Goal: Task Accomplishment & Management: Use online tool/utility

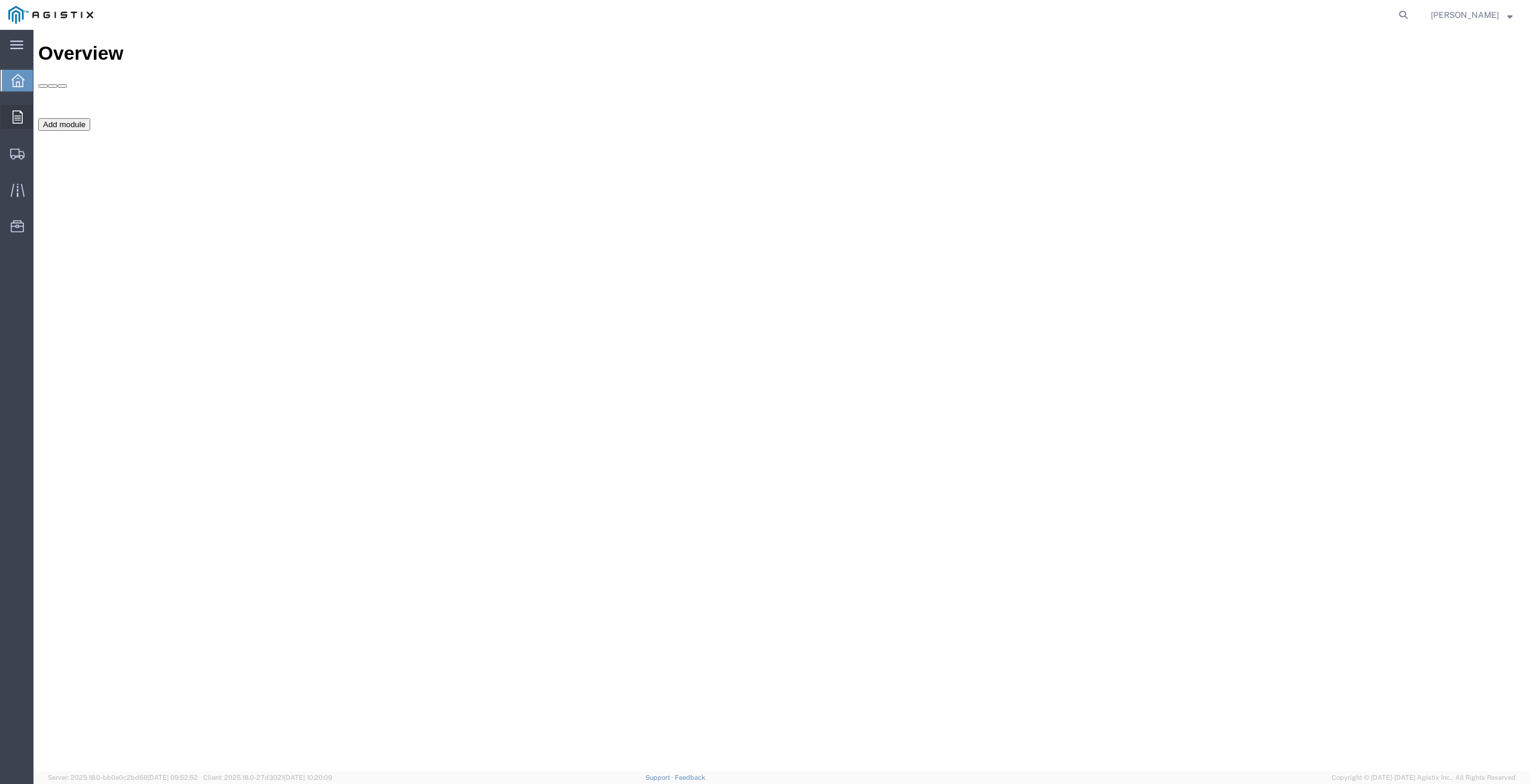
click at [41, 117] on span "Orders" at bounding box center [37, 117] width 9 height 24
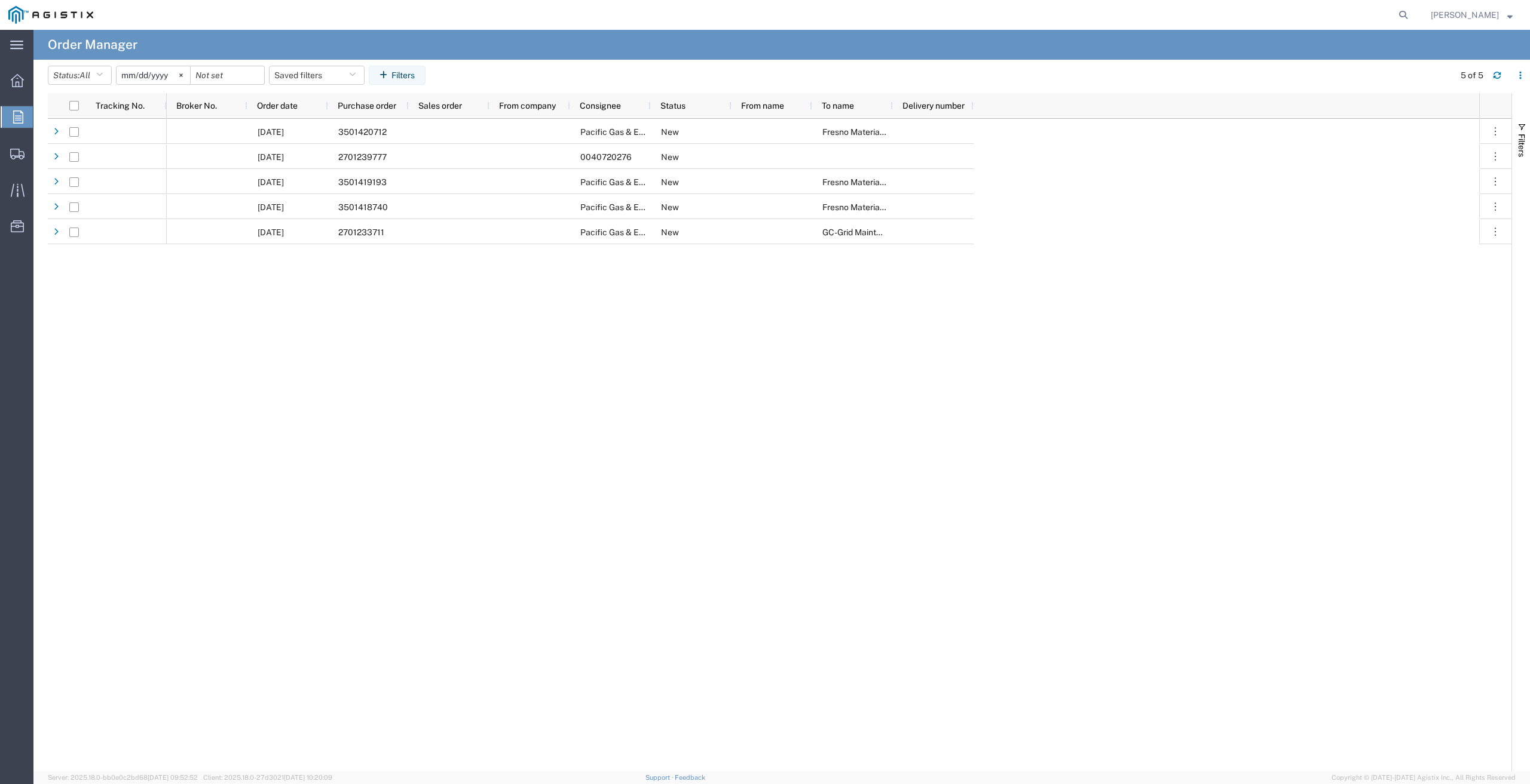
click at [155, 73] on input "[DATE]" at bounding box center [153, 75] width 74 height 18
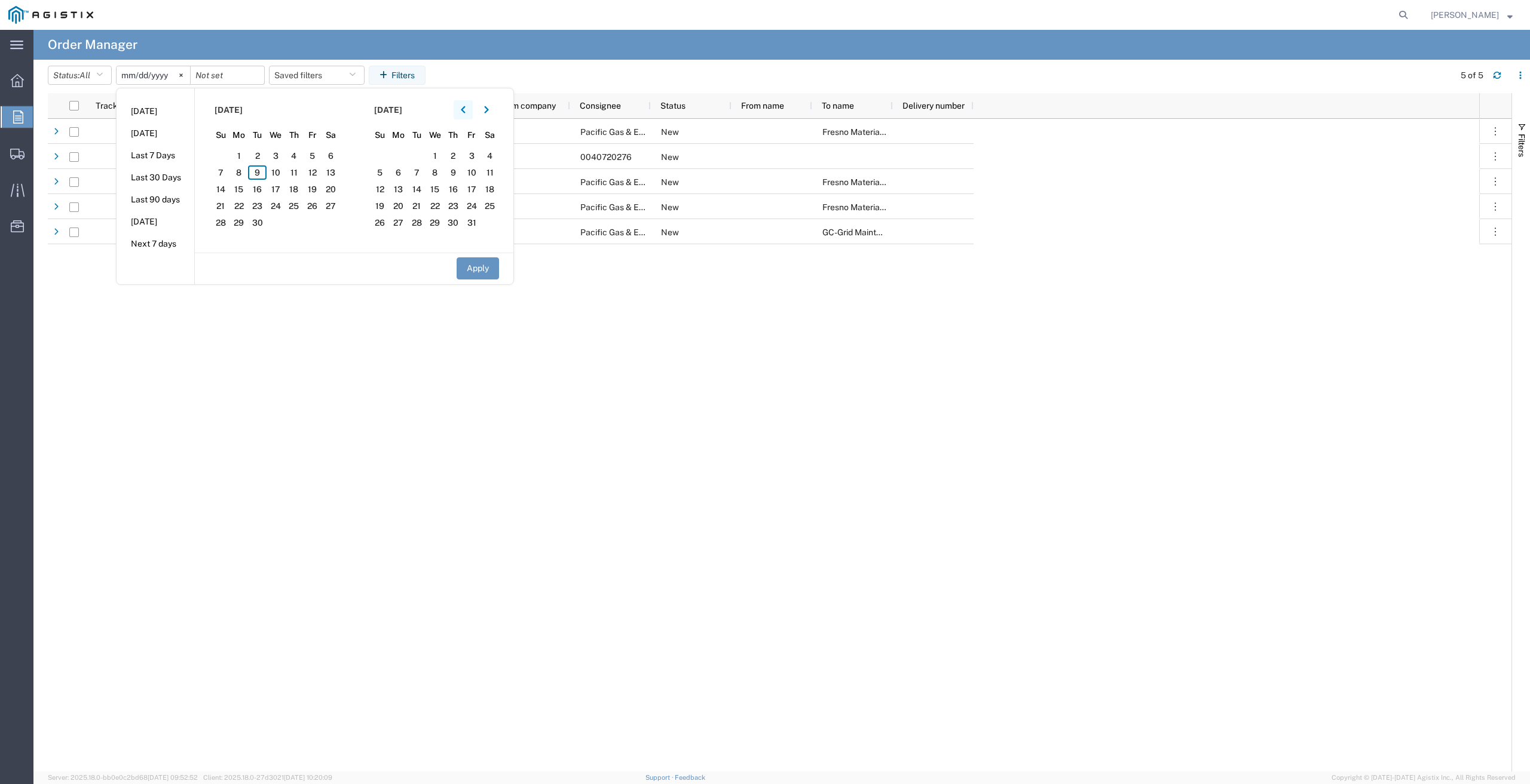
click at [465, 109] on icon "button" at bounding box center [463, 110] width 5 height 9
click at [320, 158] on span "6" at bounding box center [312, 156] width 18 height 15
click at [488, 268] on button "Apply" at bounding box center [478, 268] width 43 height 22
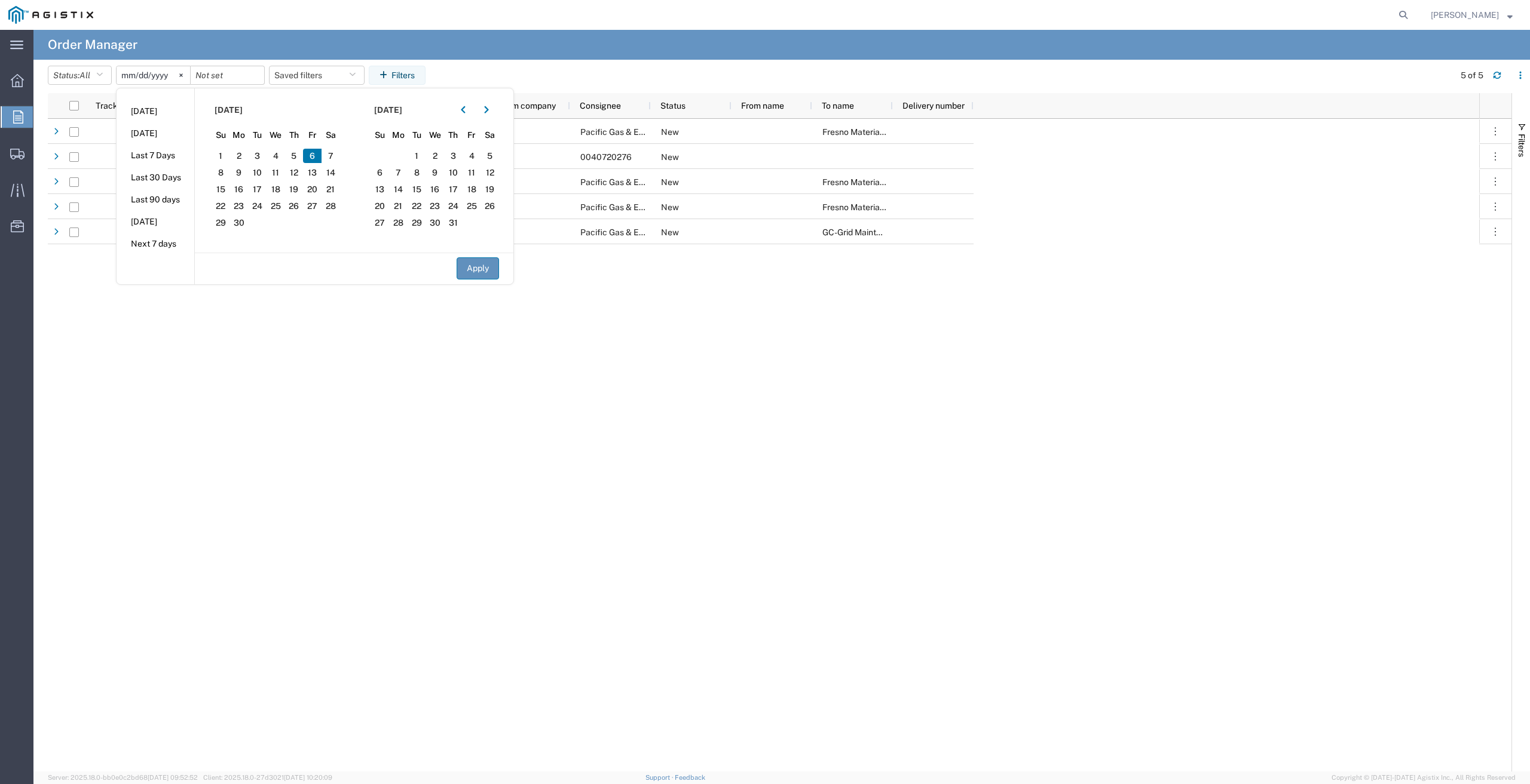
type input "[DATE]"
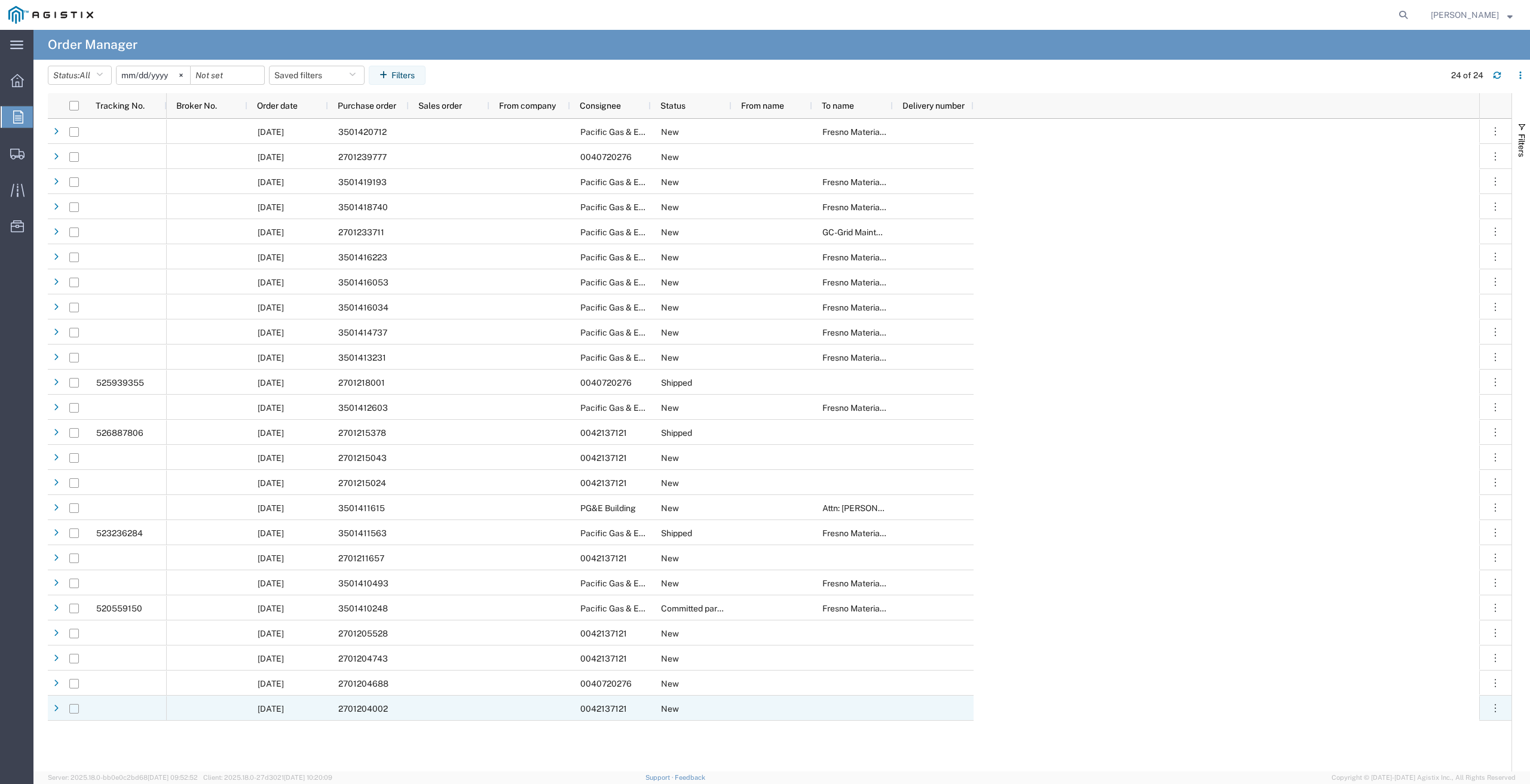
click at [76, 709] on input "Press Space to toggle row selection (unchecked)" at bounding box center [74, 709] width 10 height 10
checkbox input "true"
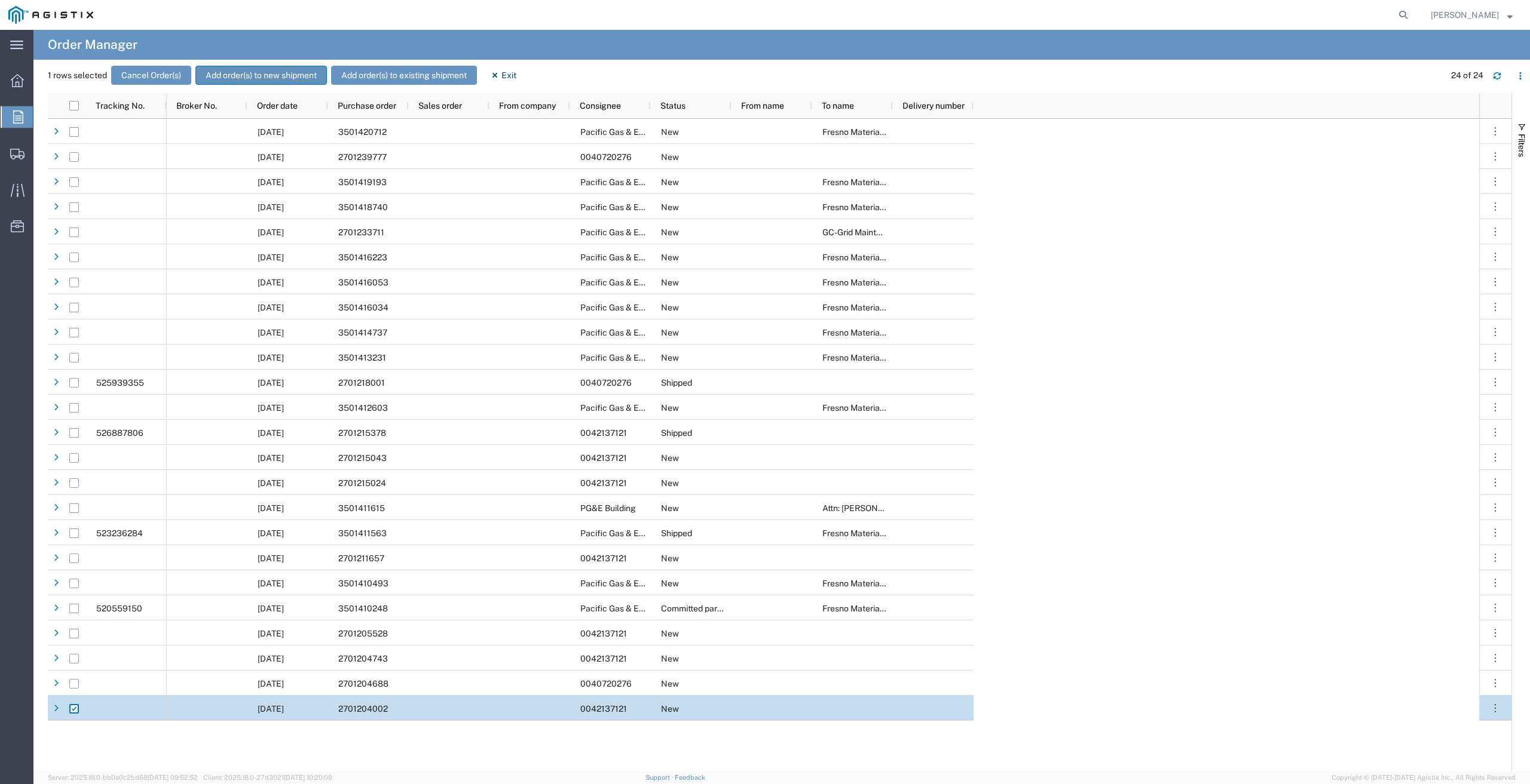
click at [262, 70] on button "Add order(s) to new shipment" at bounding box center [261, 75] width 131 height 19
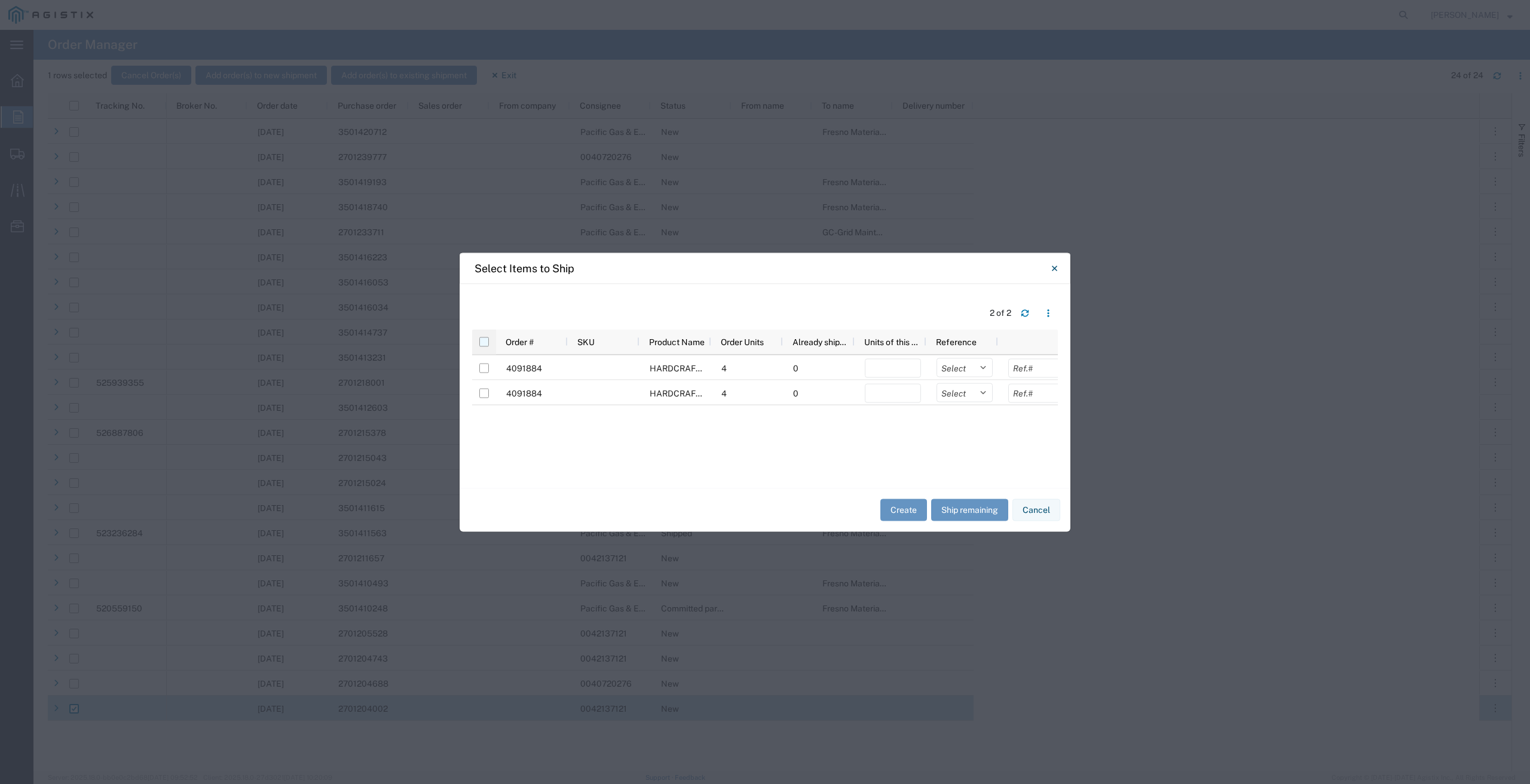
click at [481, 341] on input "checkbox" at bounding box center [484, 342] width 10 height 10
checkbox input "true"
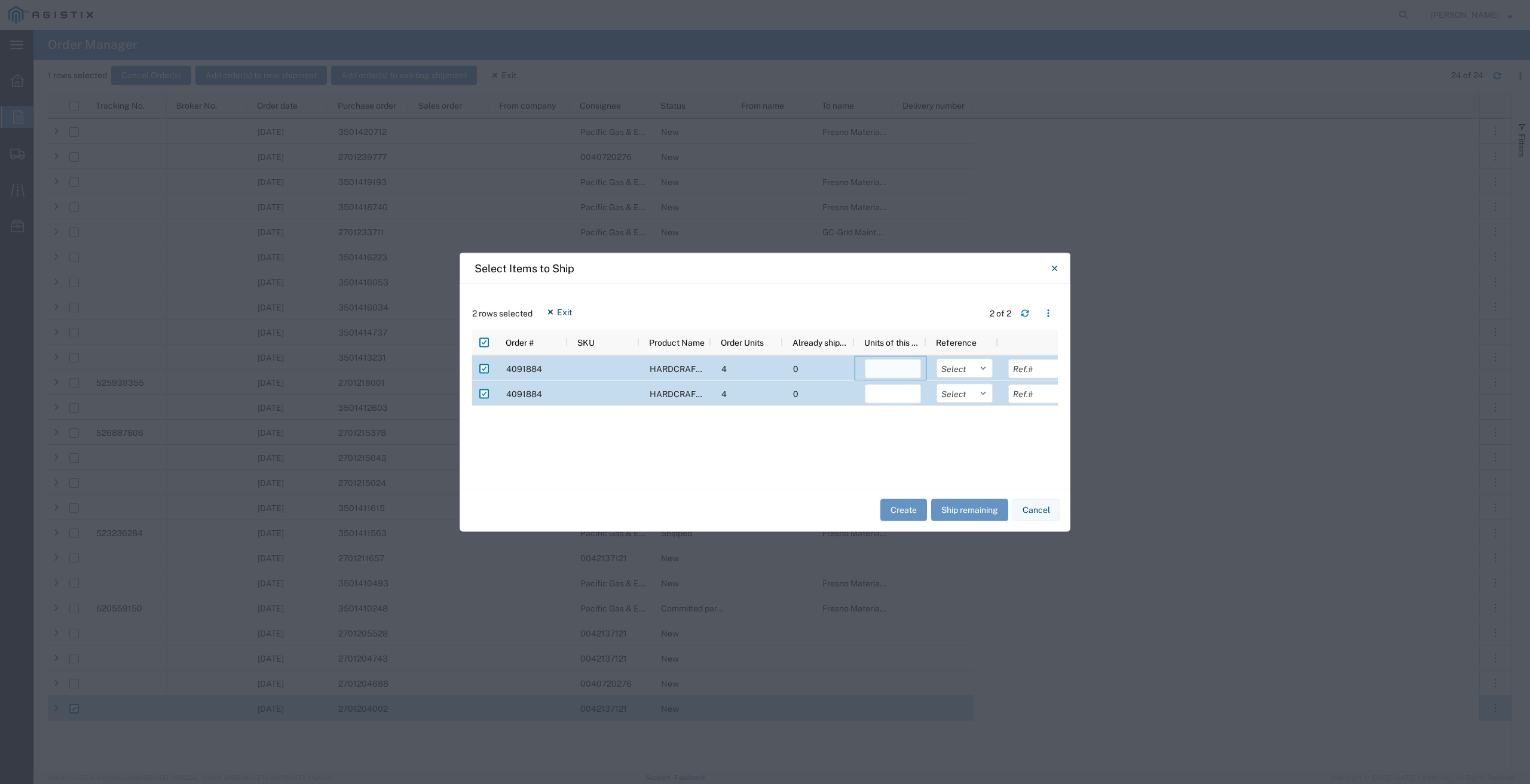
click at [893, 371] on input "number" at bounding box center [893, 368] width 56 height 19
type input "4"
click at [986, 368] on select "Select Purchase Order Delivery Number" at bounding box center [964, 367] width 56 height 19
select select "PURCHORD"
click at [936, 358] on select "Select Purchase Order Delivery Number" at bounding box center [964, 367] width 56 height 19
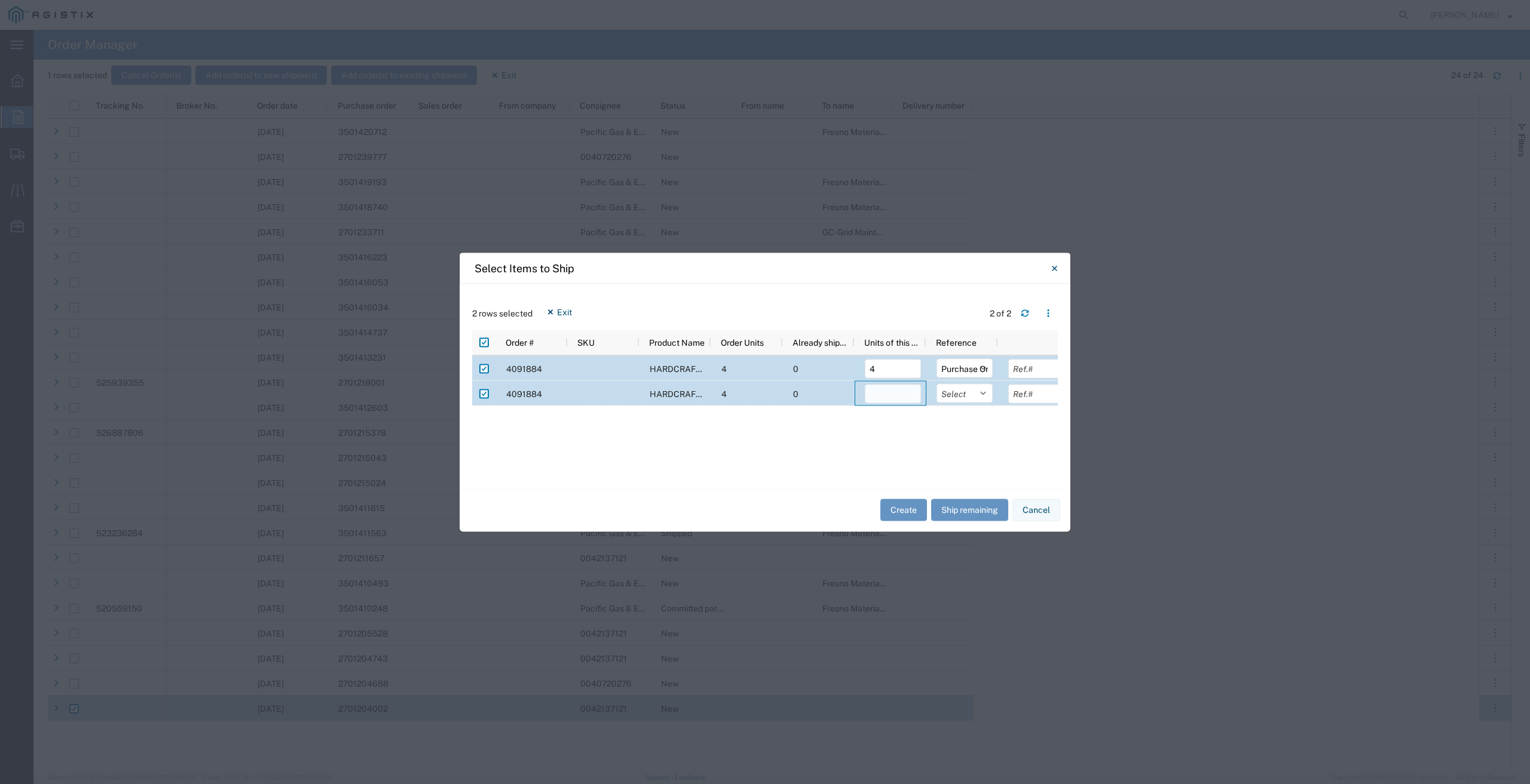
click at [905, 388] on input "number" at bounding box center [893, 393] width 56 height 19
type input "4"
click at [983, 395] on select "Select Purchase Order Delivery Number" at bounding box center [964, 392] width 56 height 19
select select "PURCHORD"
click at [936, 383] on select "Select Purchase Order Delivery Number" at bounding box center [964, 392] width 56 height 19
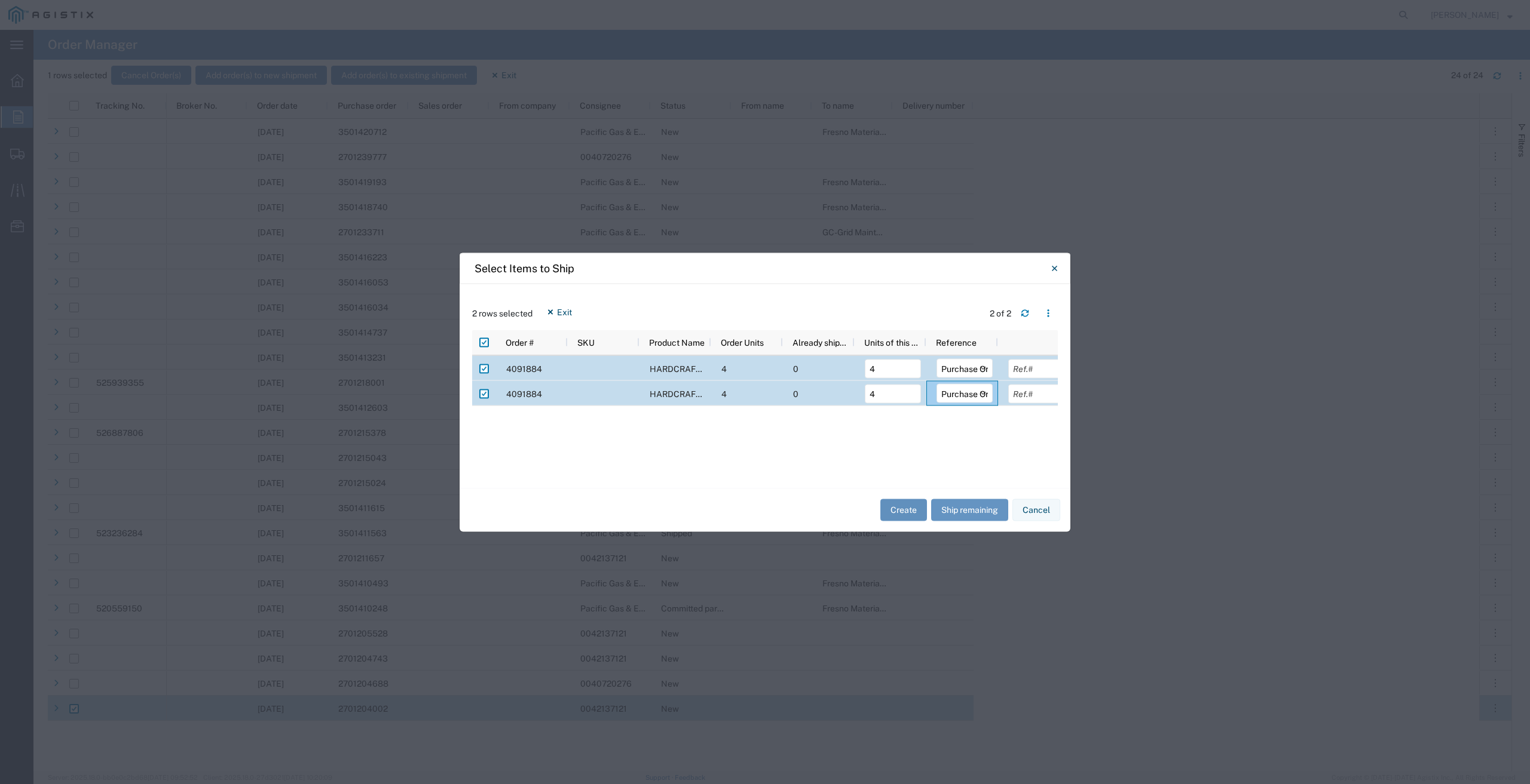
click at [905, 509] on button "Create" at bounding box center [904, 510] width 47 height 22
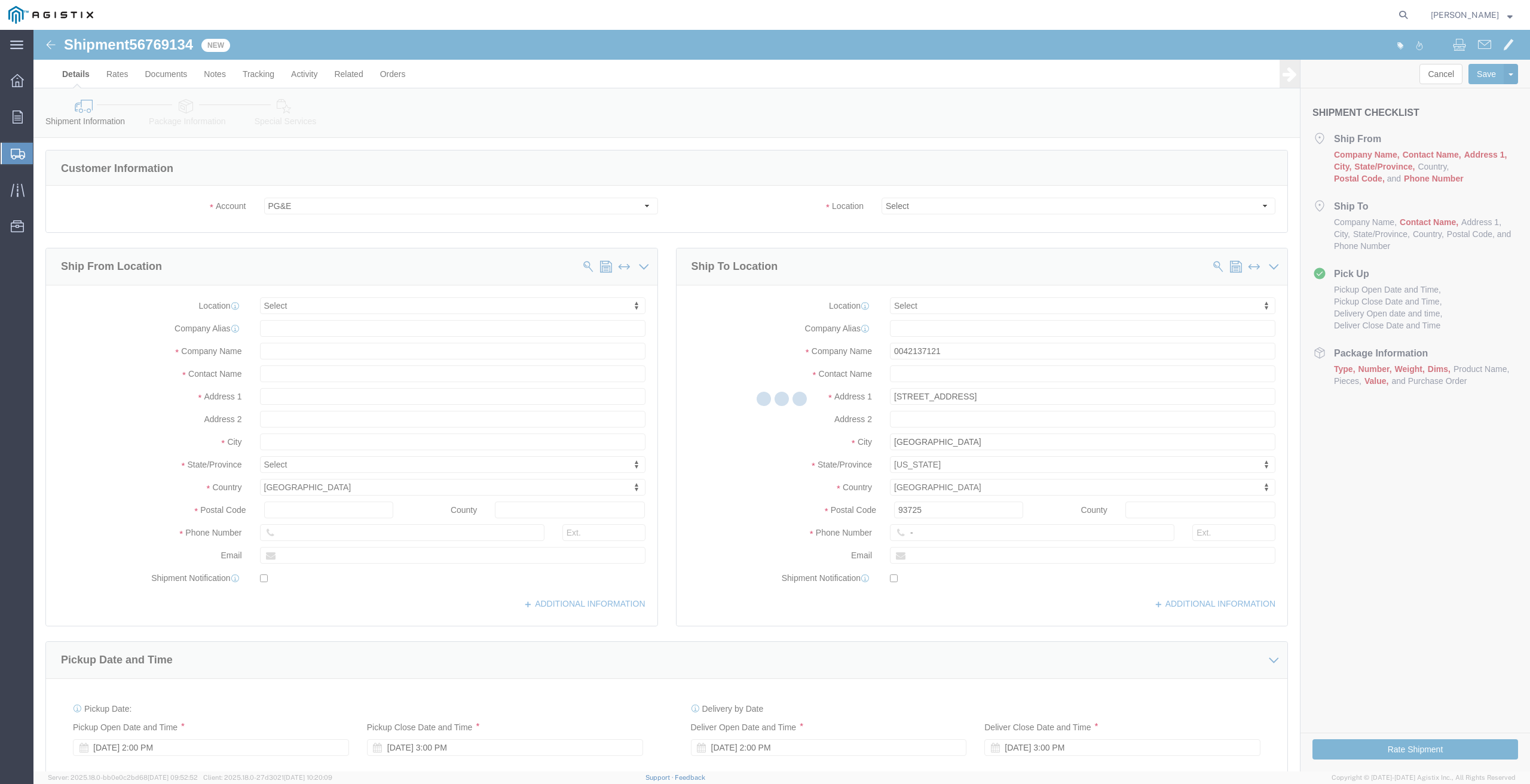
select select
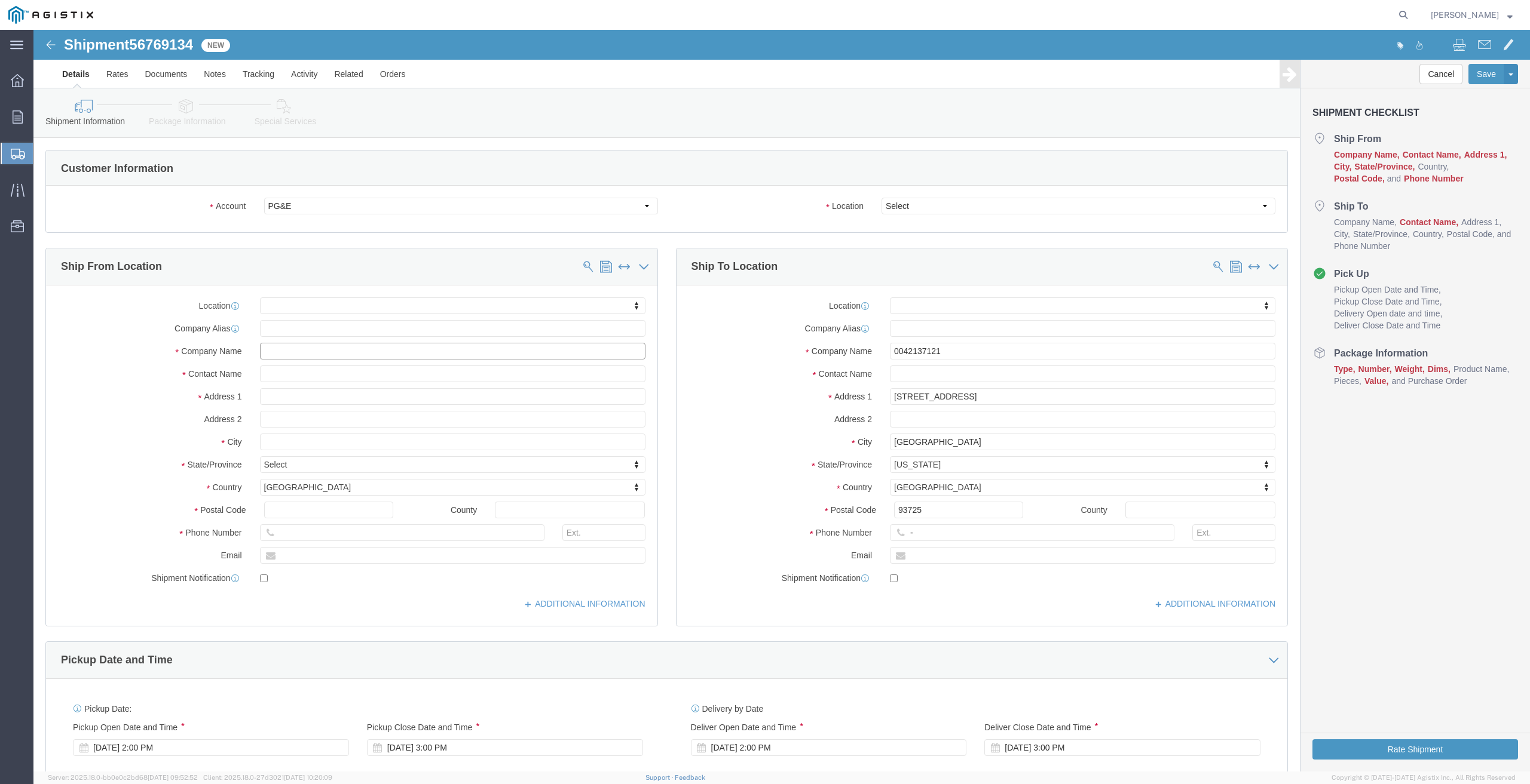
click input "text"
type input "ha"
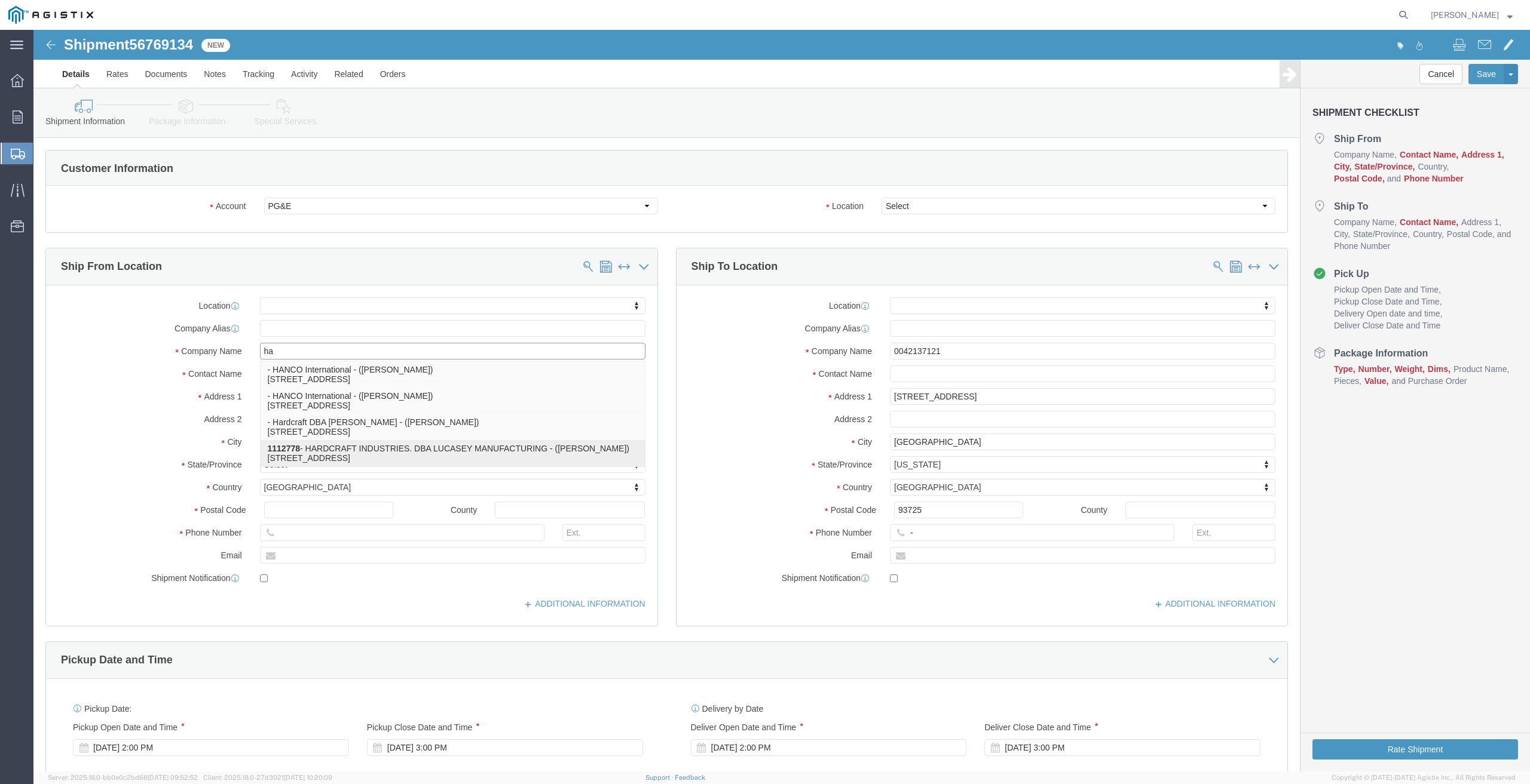
drag, startPoint x: 277, startPoint y: 425, endPoint x: 99, endPoint y: 12, distance: 449.7
click p "1112778 - HARDCRAFT INDUSTRIES. DBA LUCASEY MANUFACTURING - ([PERSON_NAME]) [ST…"
select select "CA"
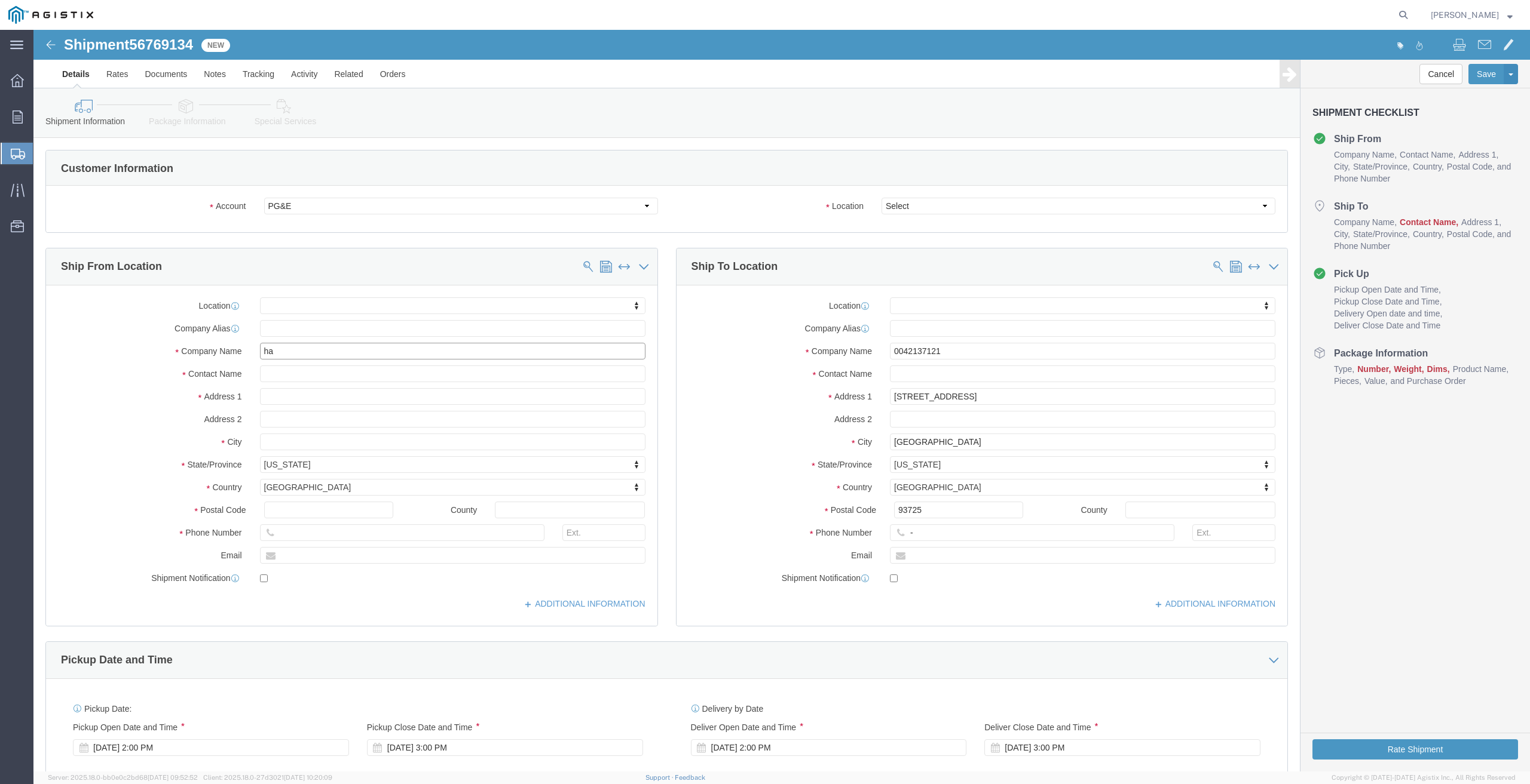
type input "HARDCRAFT INDUSTRIES. DBA LUCASEY MANUFACTURING"
click input "text"
type input "[PERSON_NAME][EMAIL_ADDRESS][DOMAIN_NAME]"
click select "Select All Others [GEOGRAPHIC_DATA] [GEOGRAPHIC_DATA] [GEOGRAPHIC_DATA] [GEOGRA…"
select select "19745"
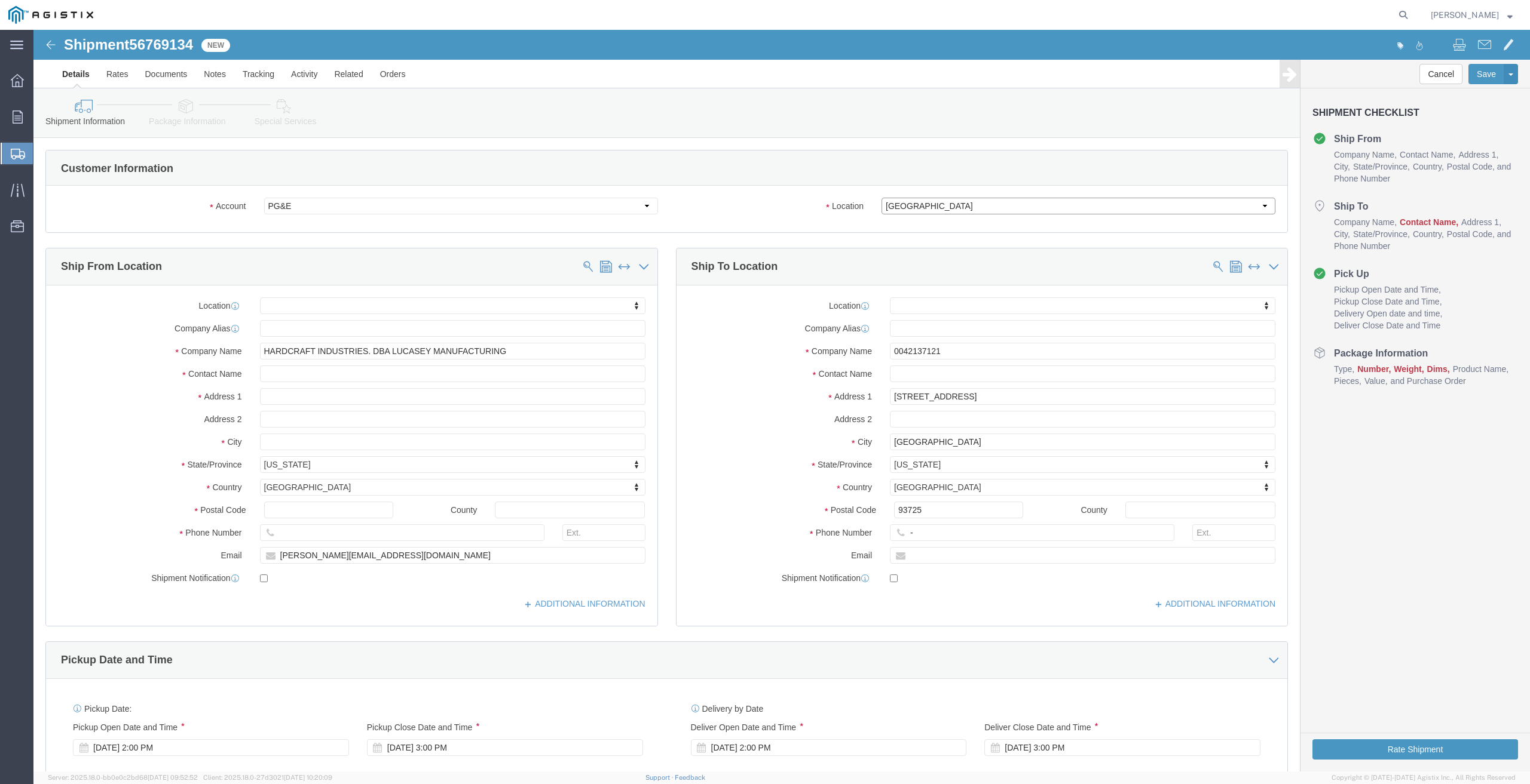
click select "Select All Others [GEOGRAPHIC_DATA] [GEOGRAPHIC_DATA] [GEOGRAPHIC_DATA] [GEOGRA…"
drag, startPoint x: 905, startPoint y: 324, endPoint x: 618, endPoint y: 362, distance: 289.5
click div "Ship From Location Location My Profile Location (OBSOLETE) [GEOGRAPHIC_DATA] SC…"
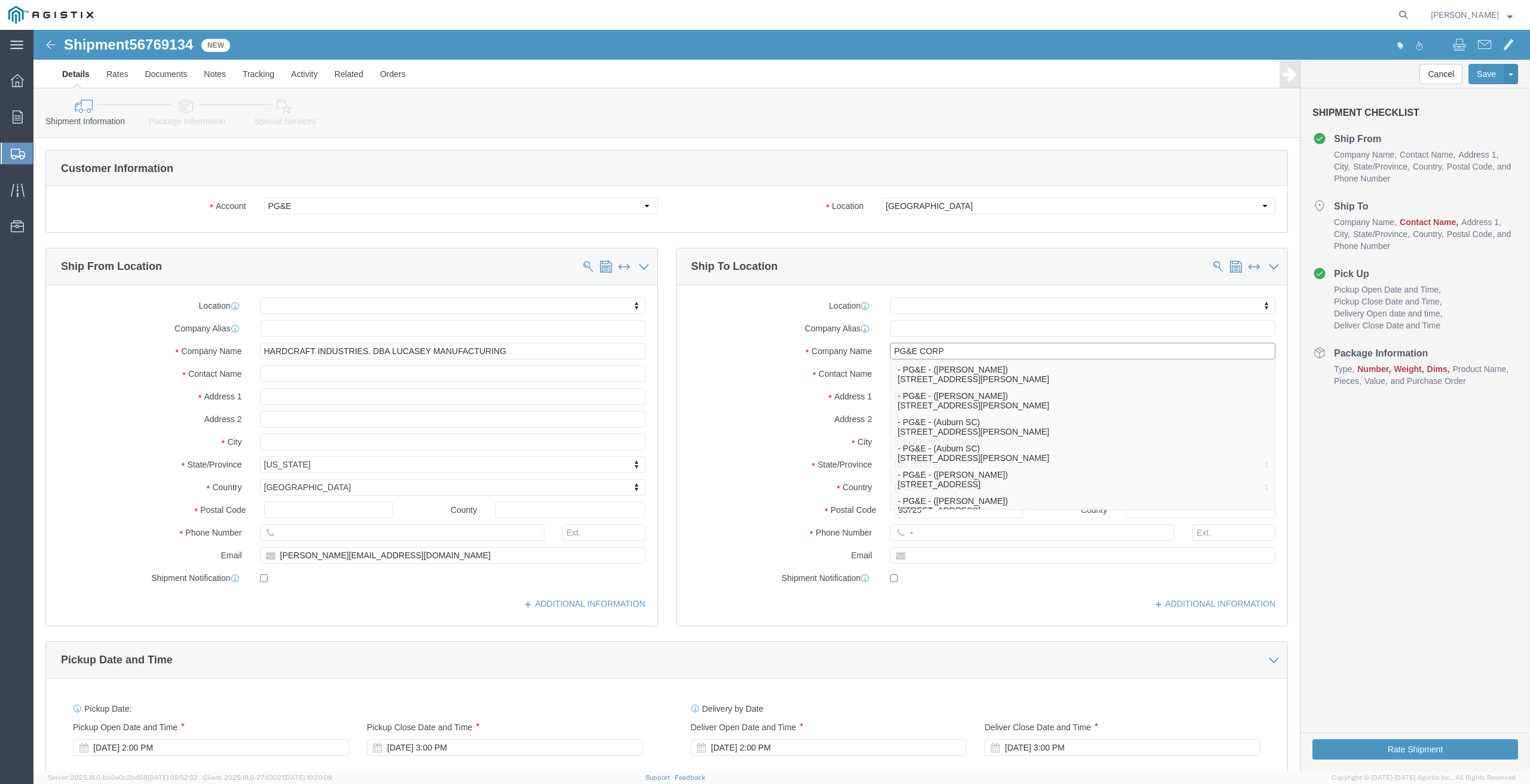
type input "PG&E CORP"
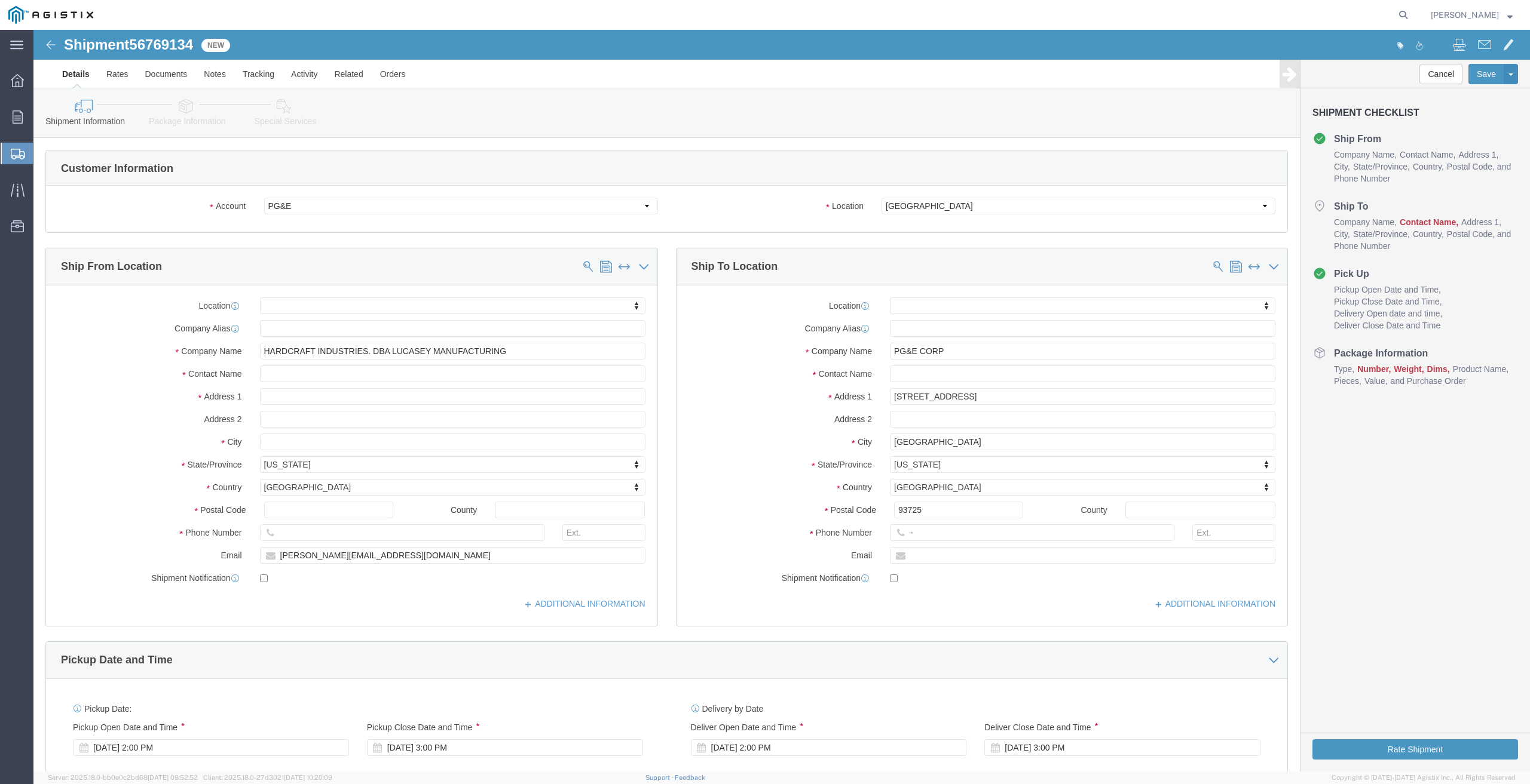
click label "City"
click input "text"
type input "[PERSON_NAME]"
click input "text"
type input "JOB#74042302-SUBSTATION CONSTRUCTION"
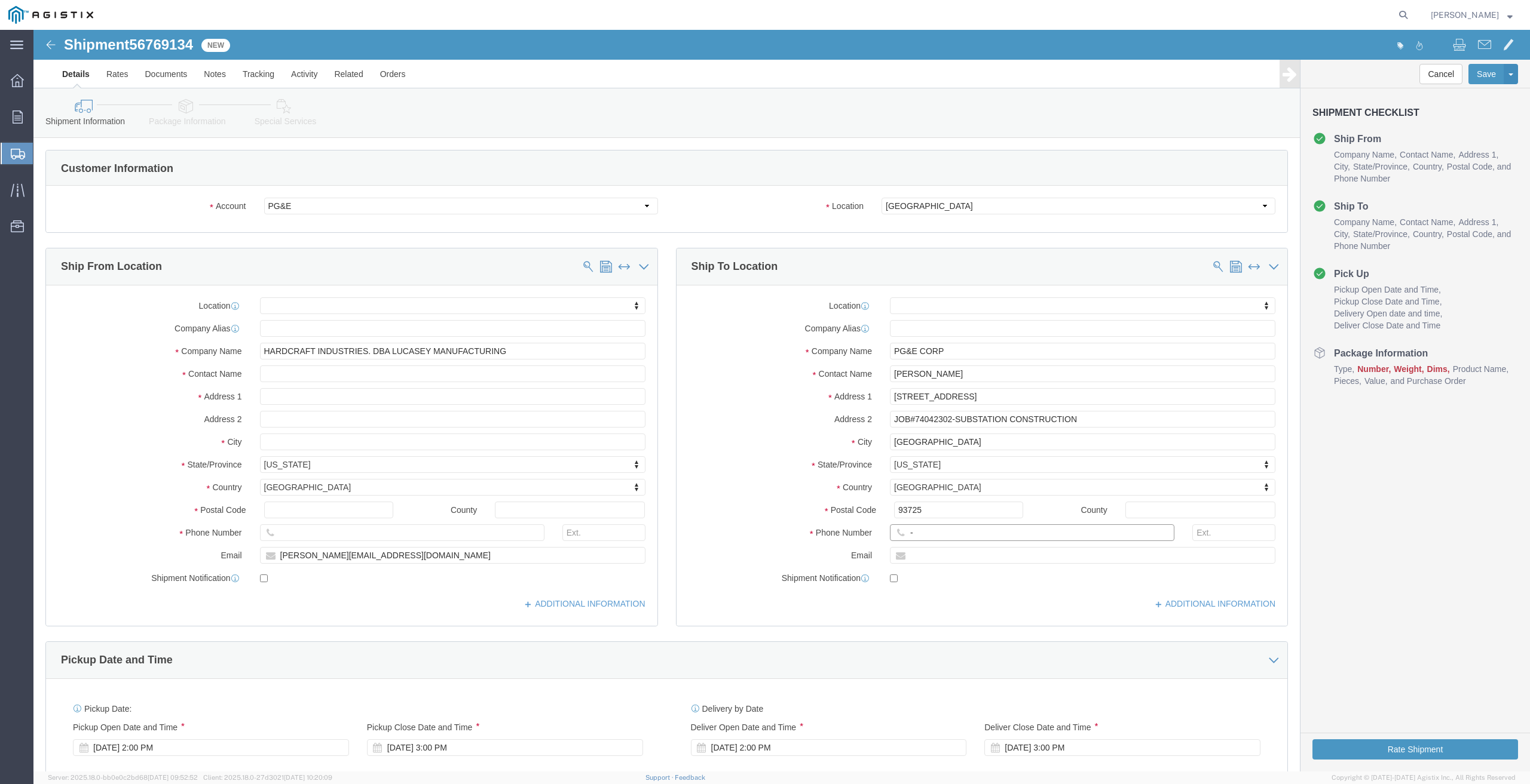
click input "-"
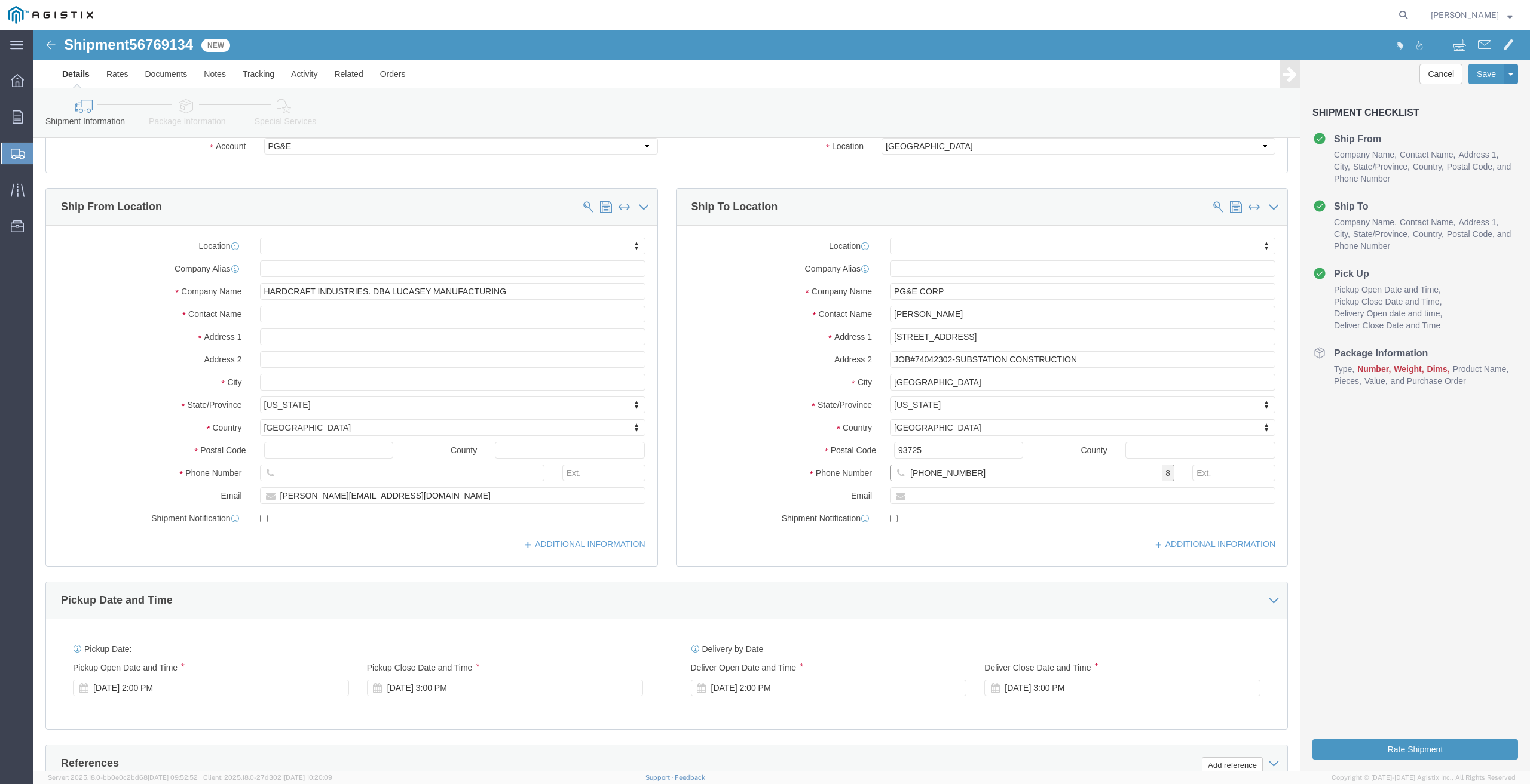
scroll to position [120, 0]
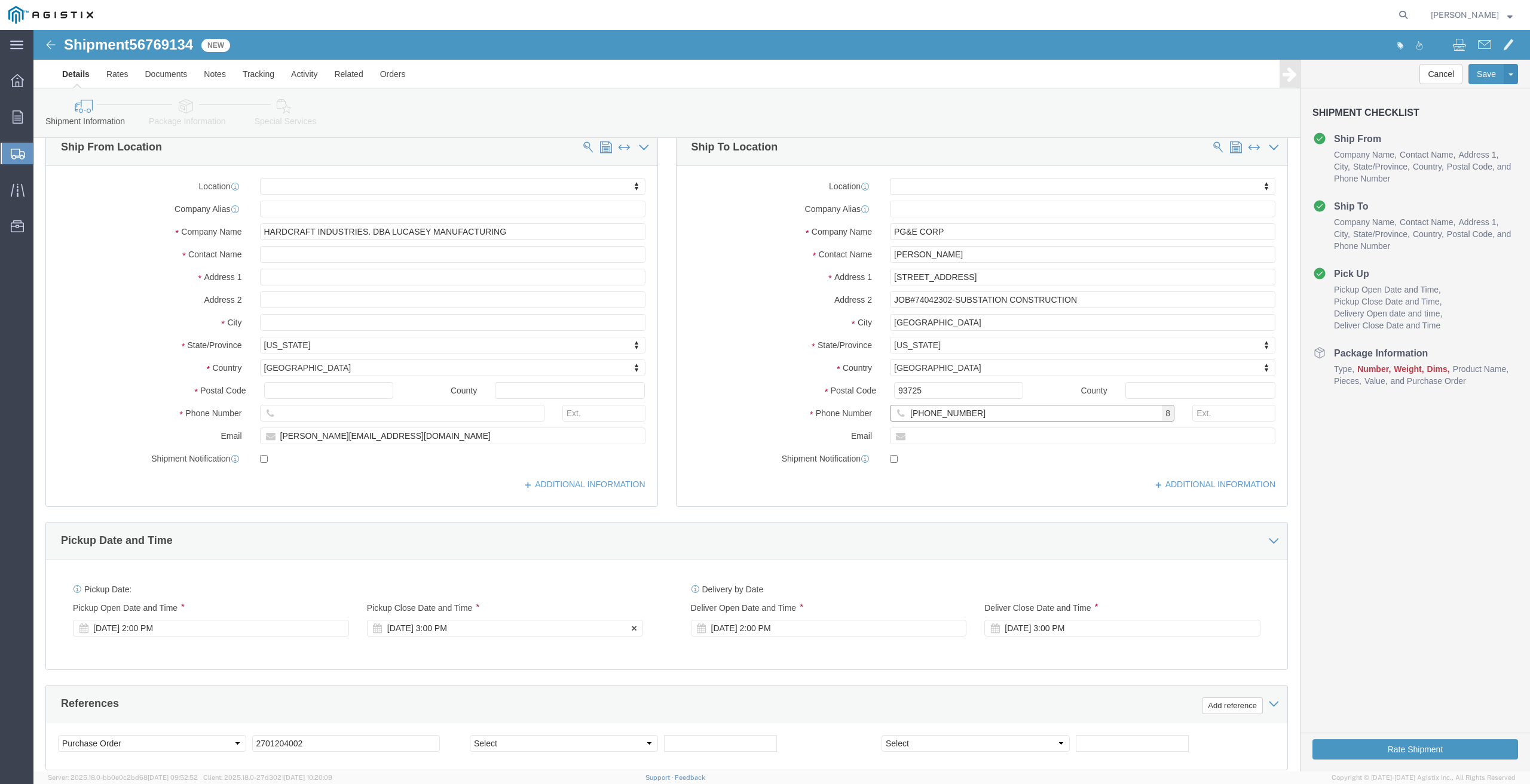
type input "[PHONE_NUMBER]"
click div "[DATE] 3:00 PM"
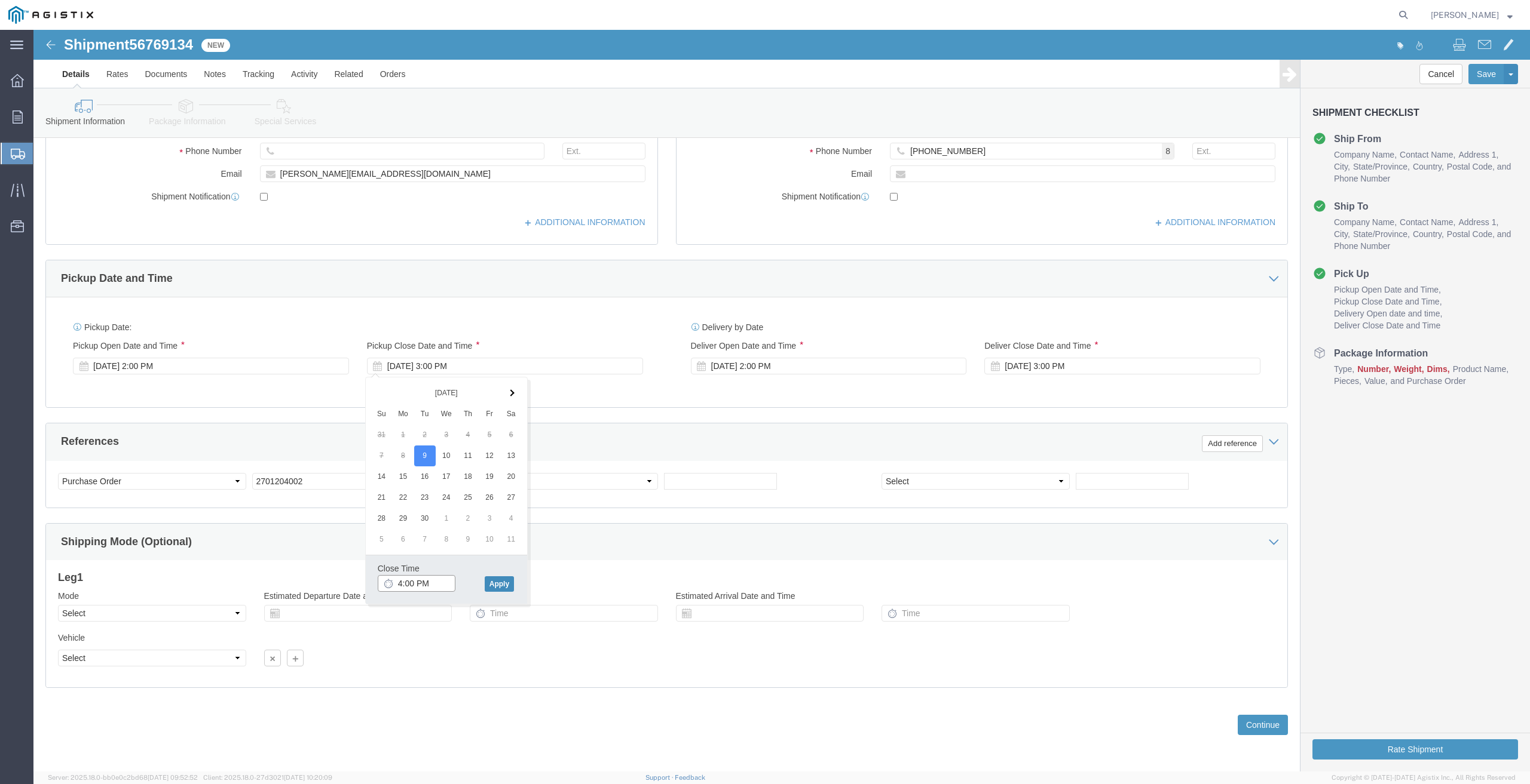
type input "4:00 PM"
click button "Apply"
click div "[DATE] 2:00 PM"
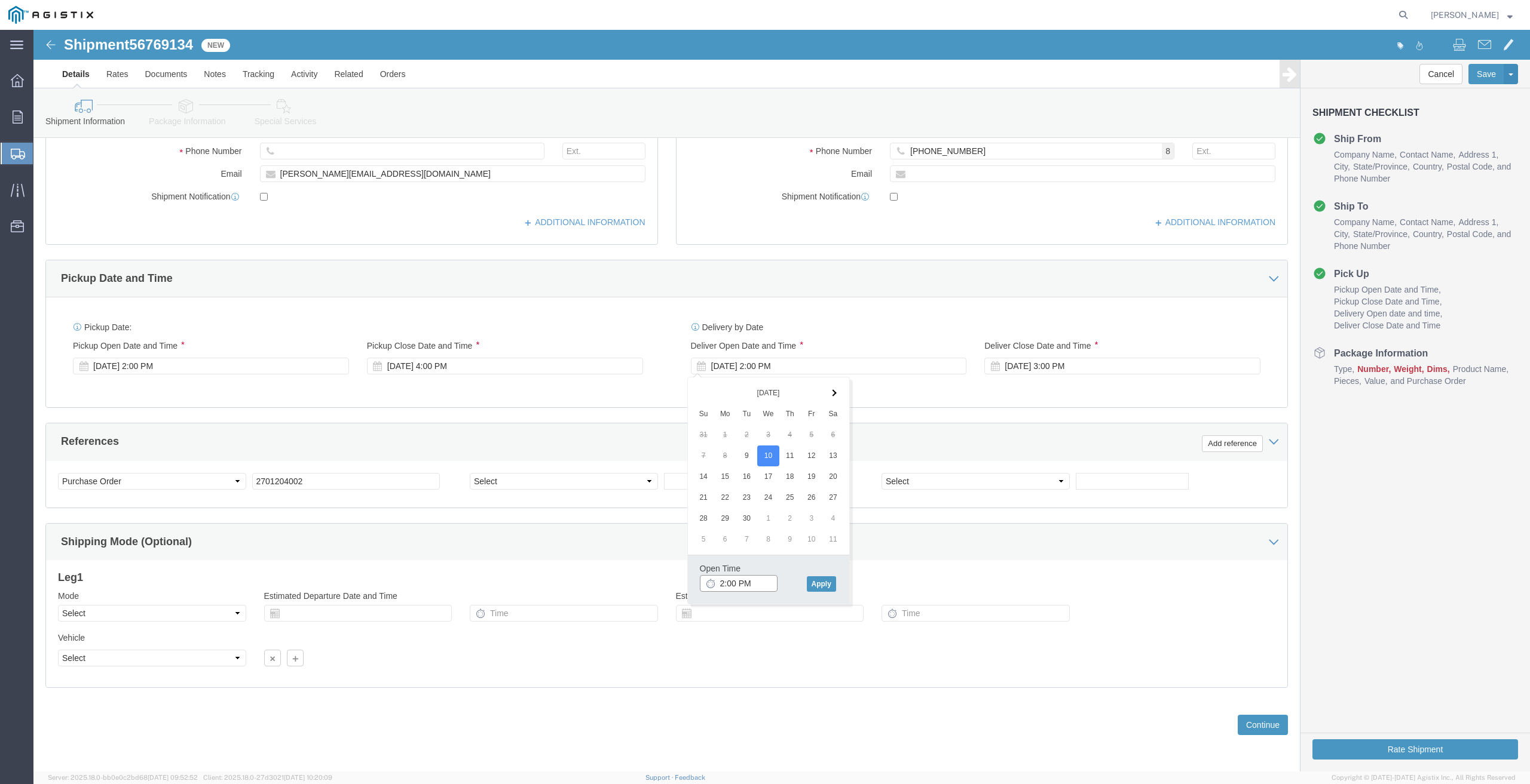
click input "2:00 PM"
type input "12:00 PM"
click button "Apply"
click div "[DATE] 3:00 PM"
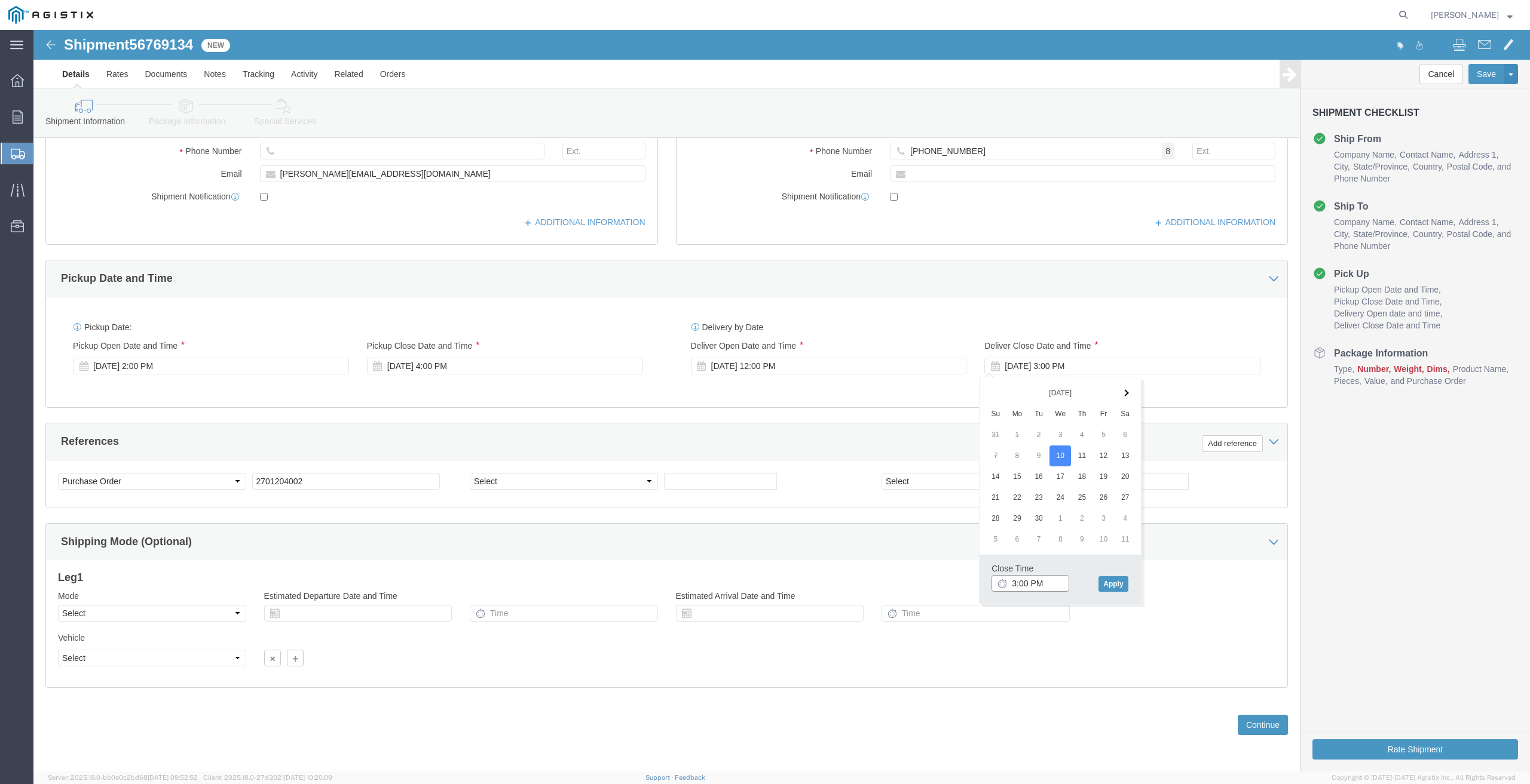
click input "3:00 PM"
type input "1:00 PM"
click button "Apply"
click button "Continue"
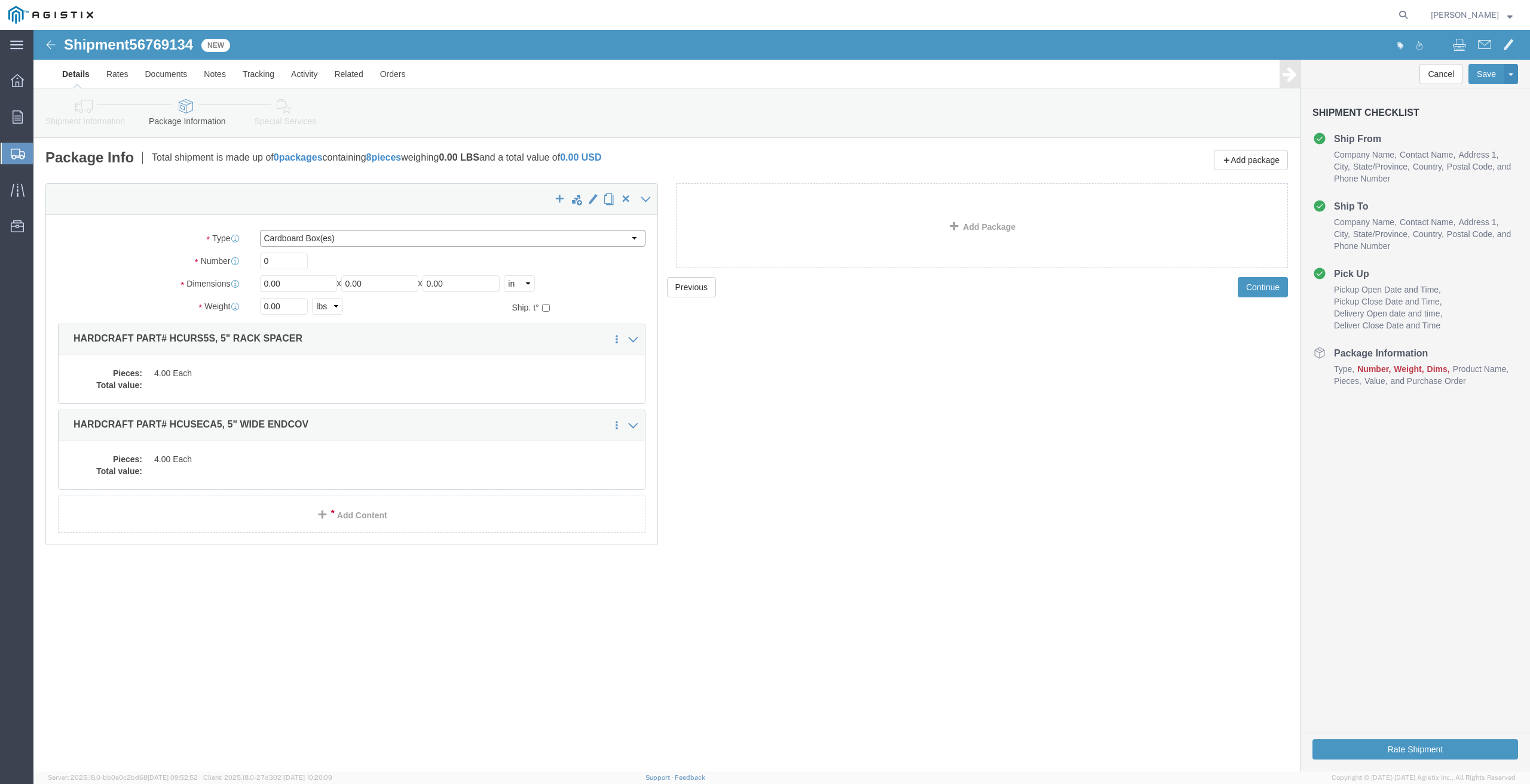
click select "Select Bulk Bundle(s) Cardboard Box(es) Carton(s) Crate(s) Drum(s) (Fiberboard)…"
select select "CRAT"
click select "Select Bulk Bundle(s) Cardboard Box(es) Carton(s) Crate(s) Drum(s) (Fiberboard)…"
drag, startPoint x: 246, startPoint y: 235, endPoint x: 176, endPoint y: 237, distance: 70.0
click div "Number 0"
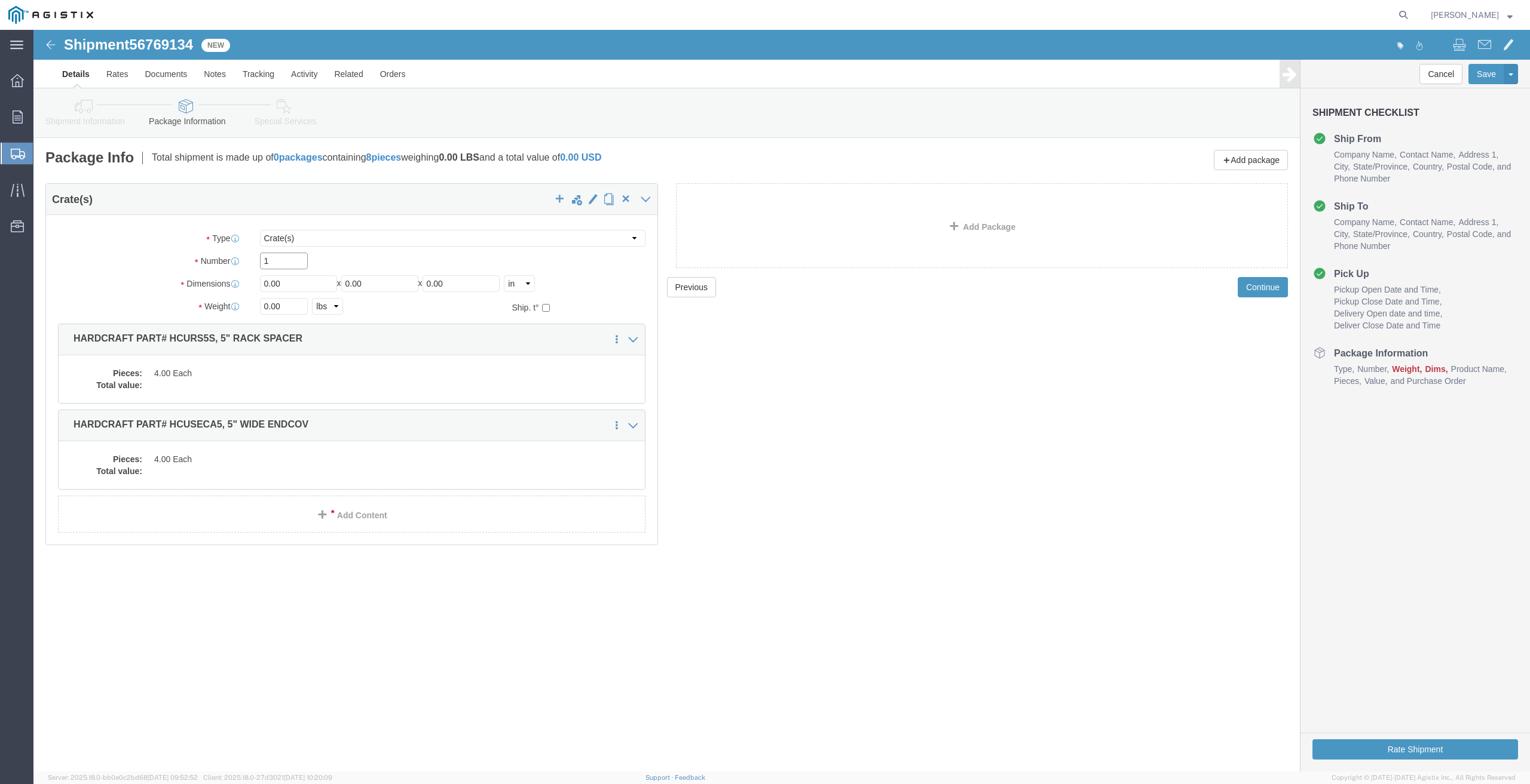
type input "1"
drag, startPoint x: 265, startPoint y: 257, endPoint x: 83, endPoint y: 265, distance: 182.2
click div "Package Type Select Bulk Bundle(s) Cardboard Box(es) Carton(s) Crate(s) Drum(s)…"
type input "97"
type input "45"
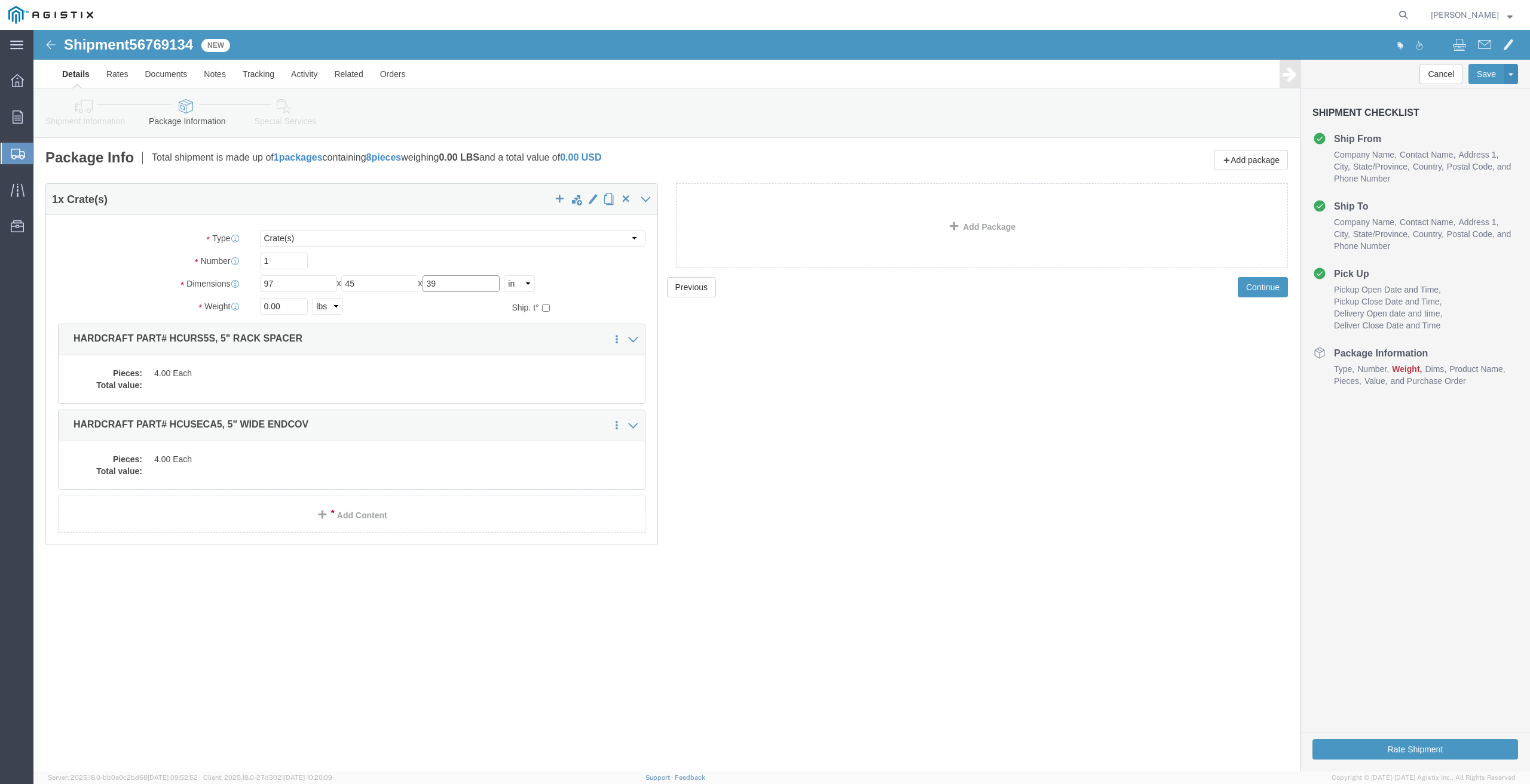
type input "39"
drag, startPoint x: 264, startPoint y: 274, endPoint x: 174, endPoint y: 274, distance: 90.0
click div "Weight Total weight of packages in pounds or kilograms 0.00 Select kgs lbs Ship…"
type input "405"
click dd
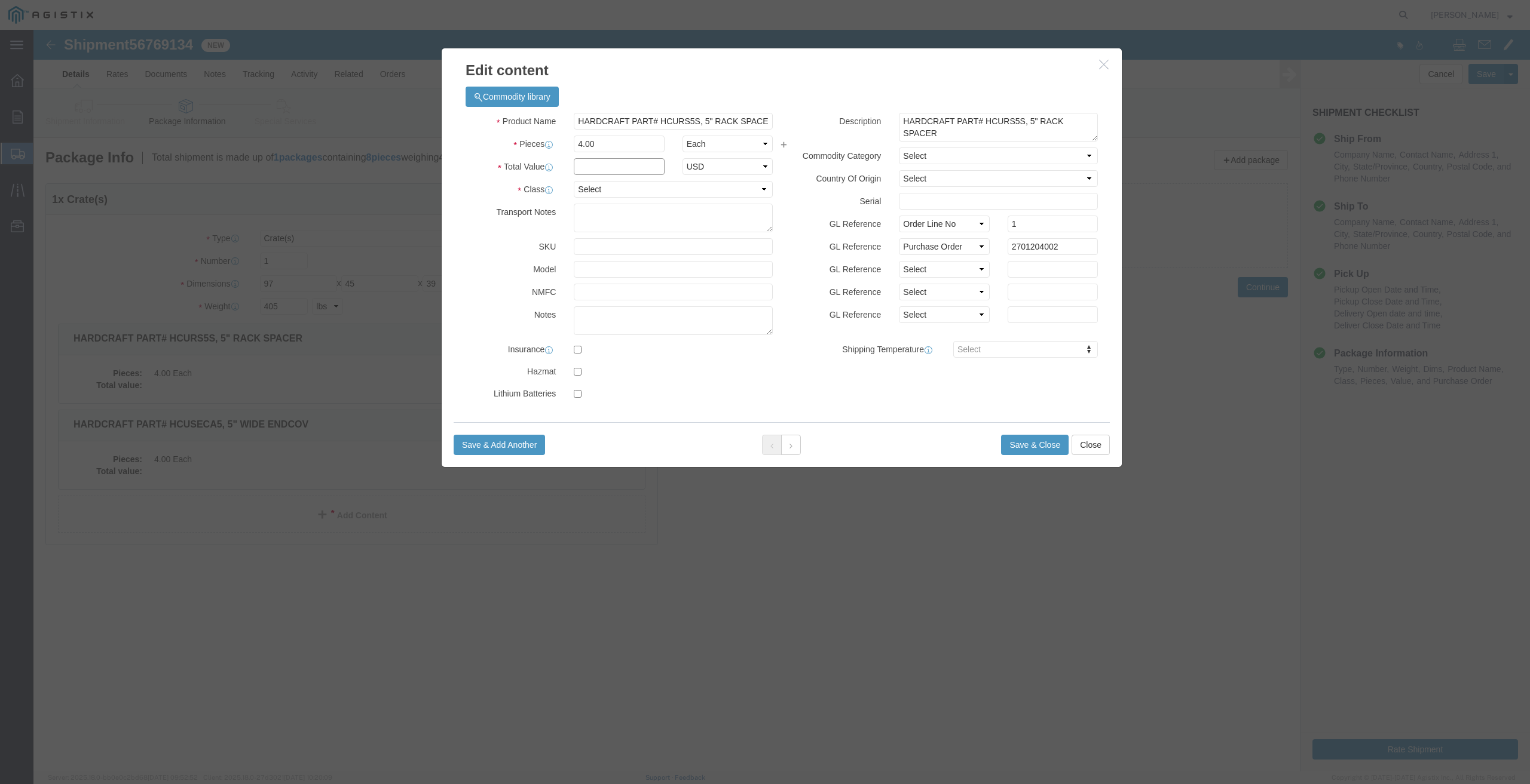
click input "text"
type input "1"
click select "Select 50 55 60 65 70 85 92.5 100 125 175 250 300 400"
select select "70"
click select "Select 50 55 60 65 70 85 92.5 100 125 175 250 300 400"
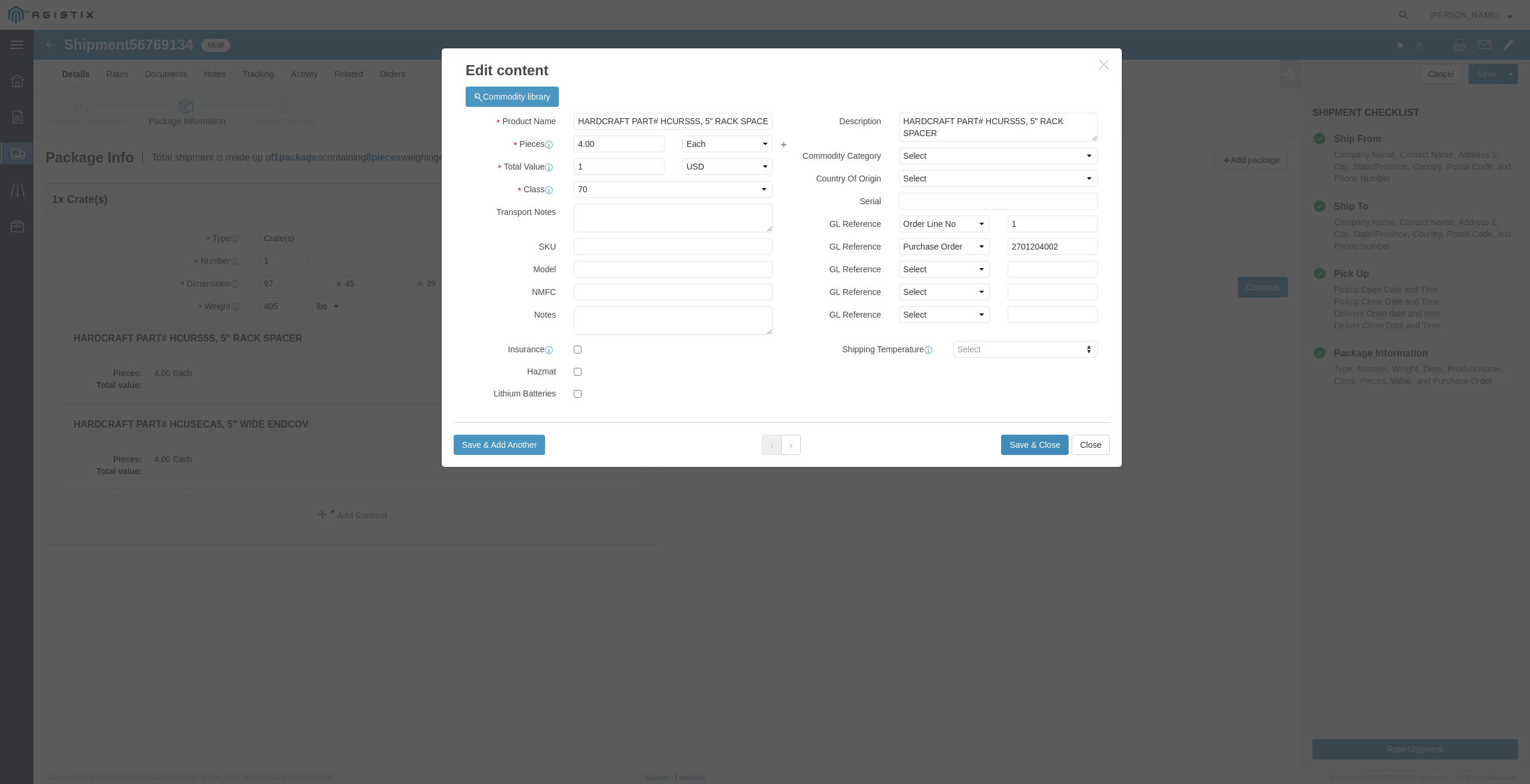
click button "Save & Close"
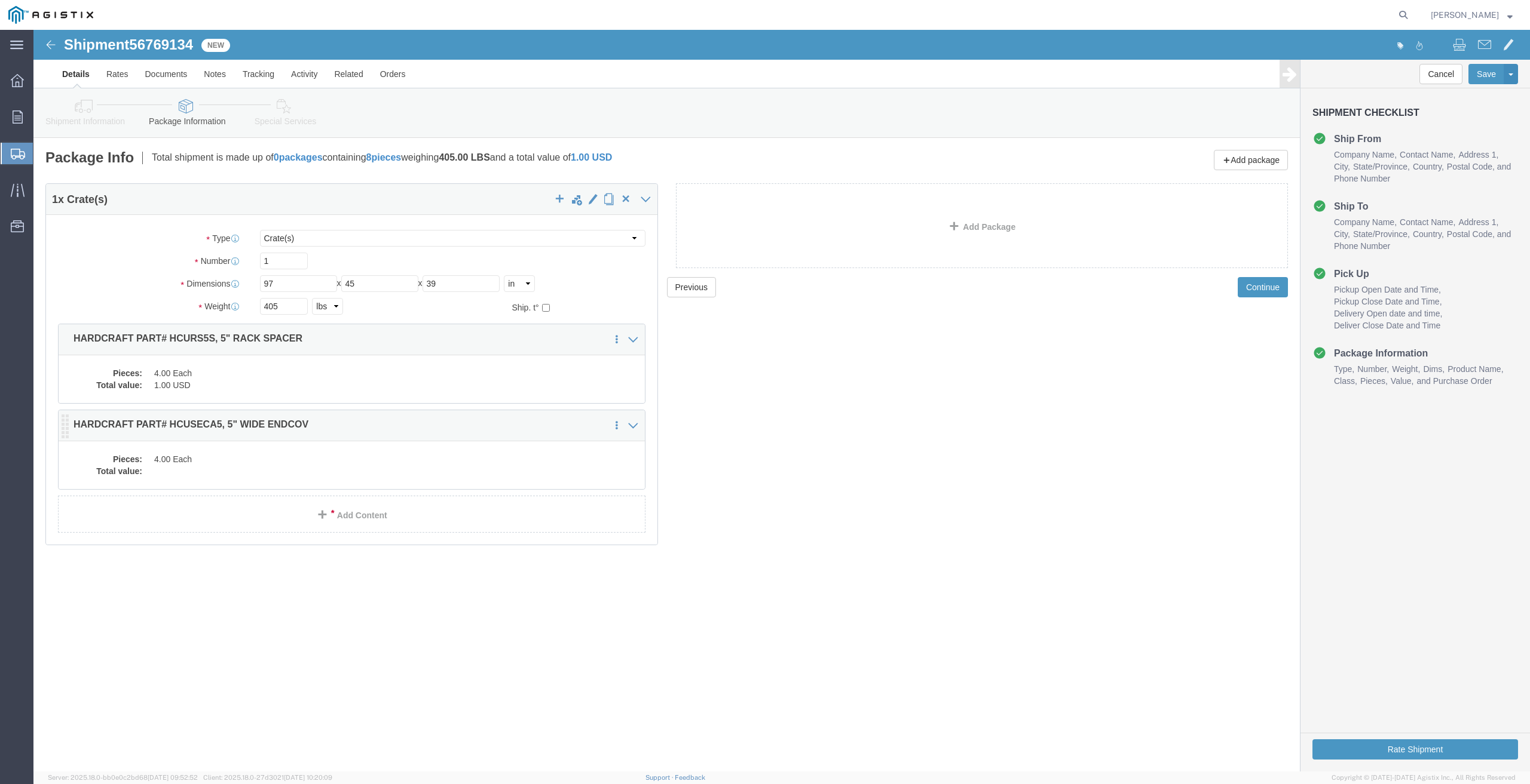
click div "Pieces: 4.00 Each Total value:"
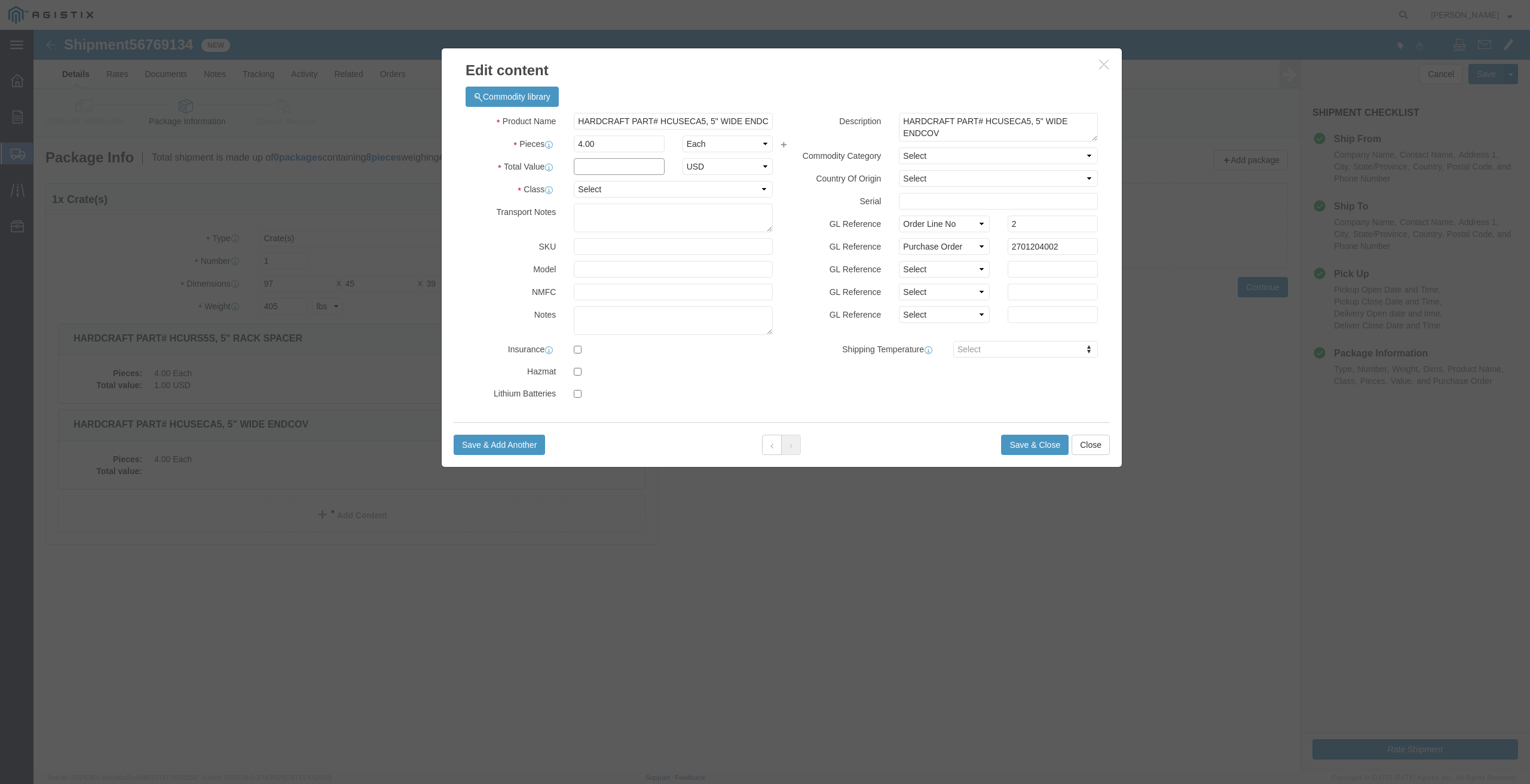
click input "text"
type input "1"
click select "Select 50 55 60 65 70 85 92.5 100 125 175 250 300 400"
select select "70"
click select "Select 50 55 60 65 70 85 92.5 100 125 175 250 300 400"
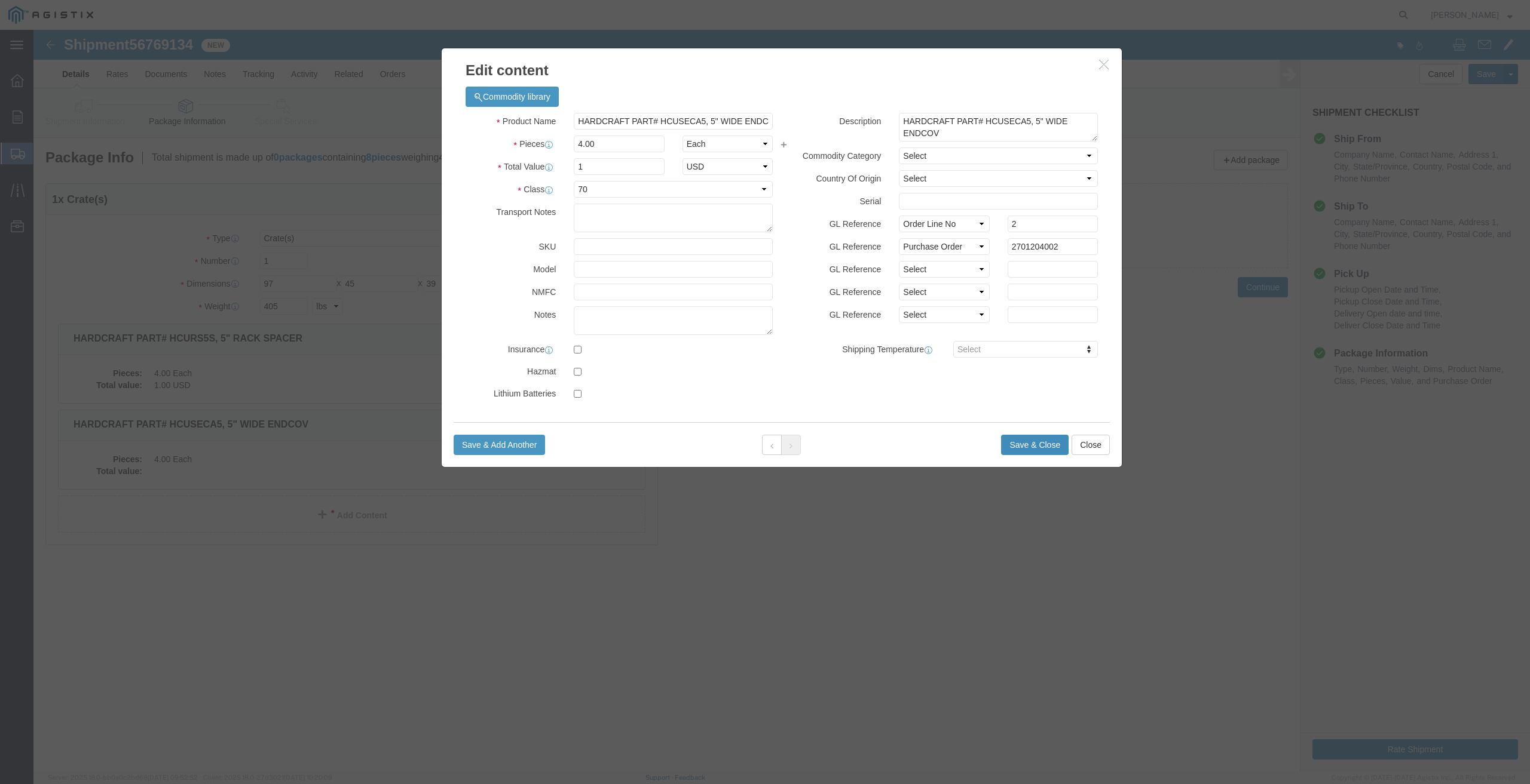
click button "Save & Close"
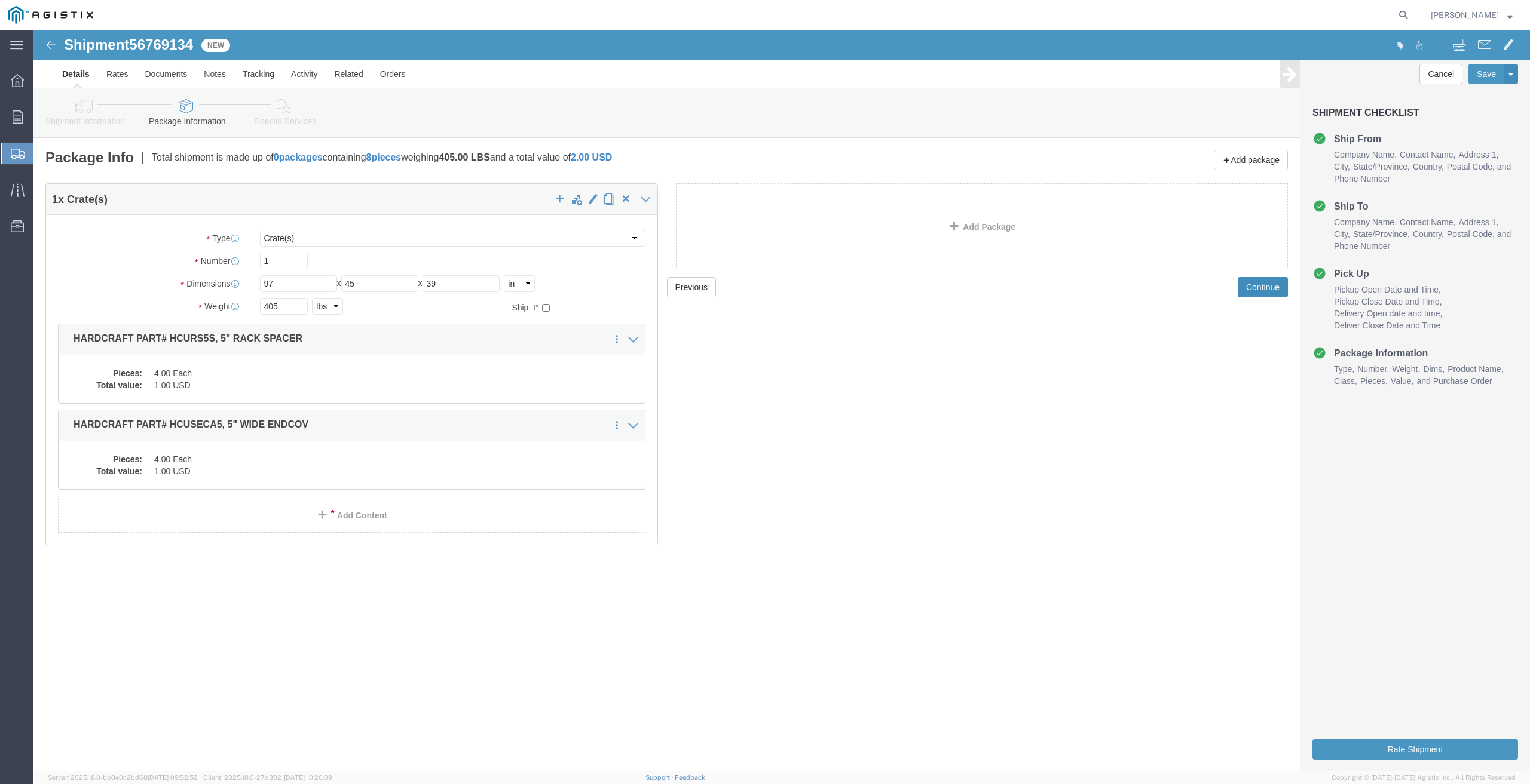
click button "Continue"
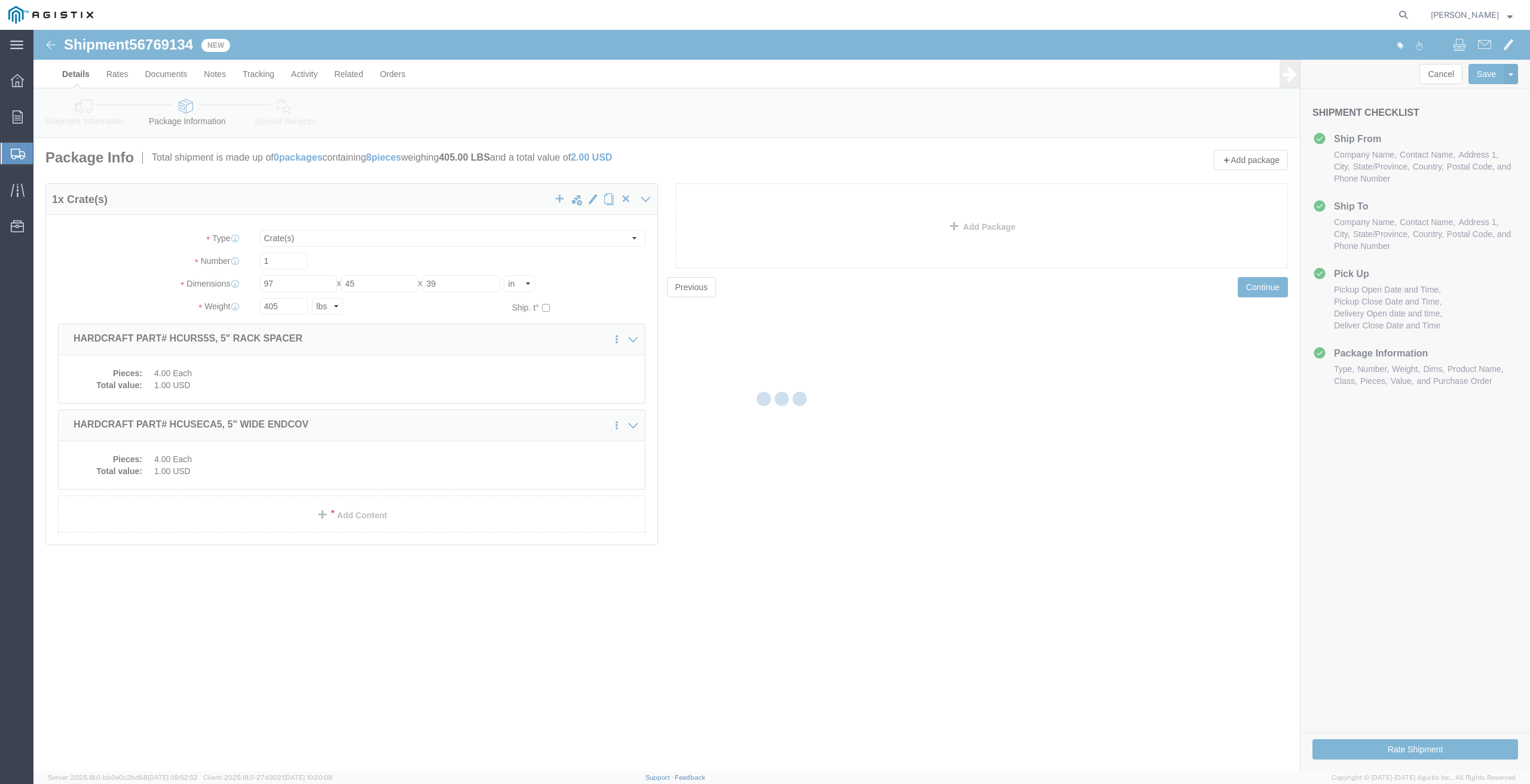
select select
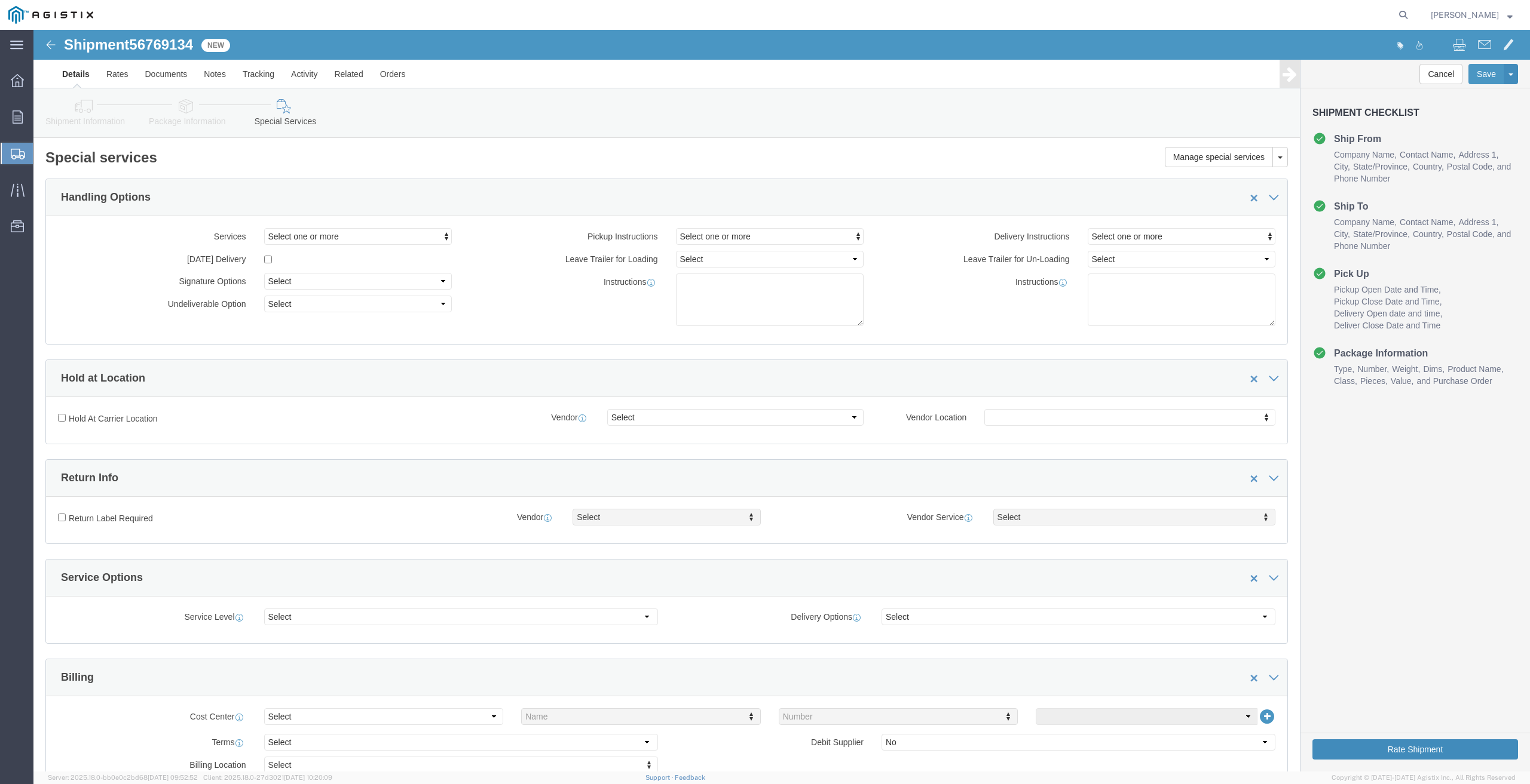
click button "Rate Shipment"
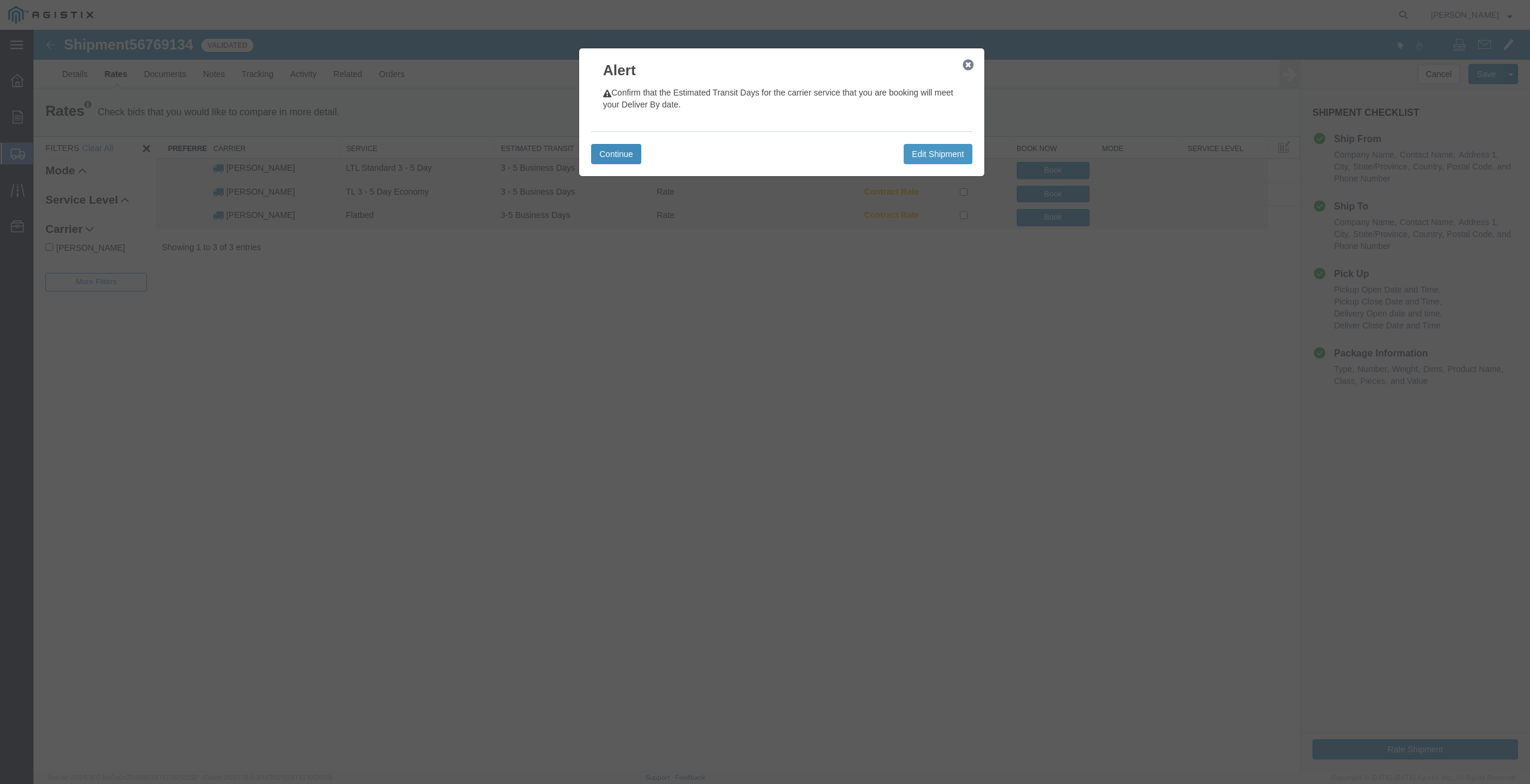
click at [612, 153] on button "Continue" at bounding box center [616, 154] width 50 height 20
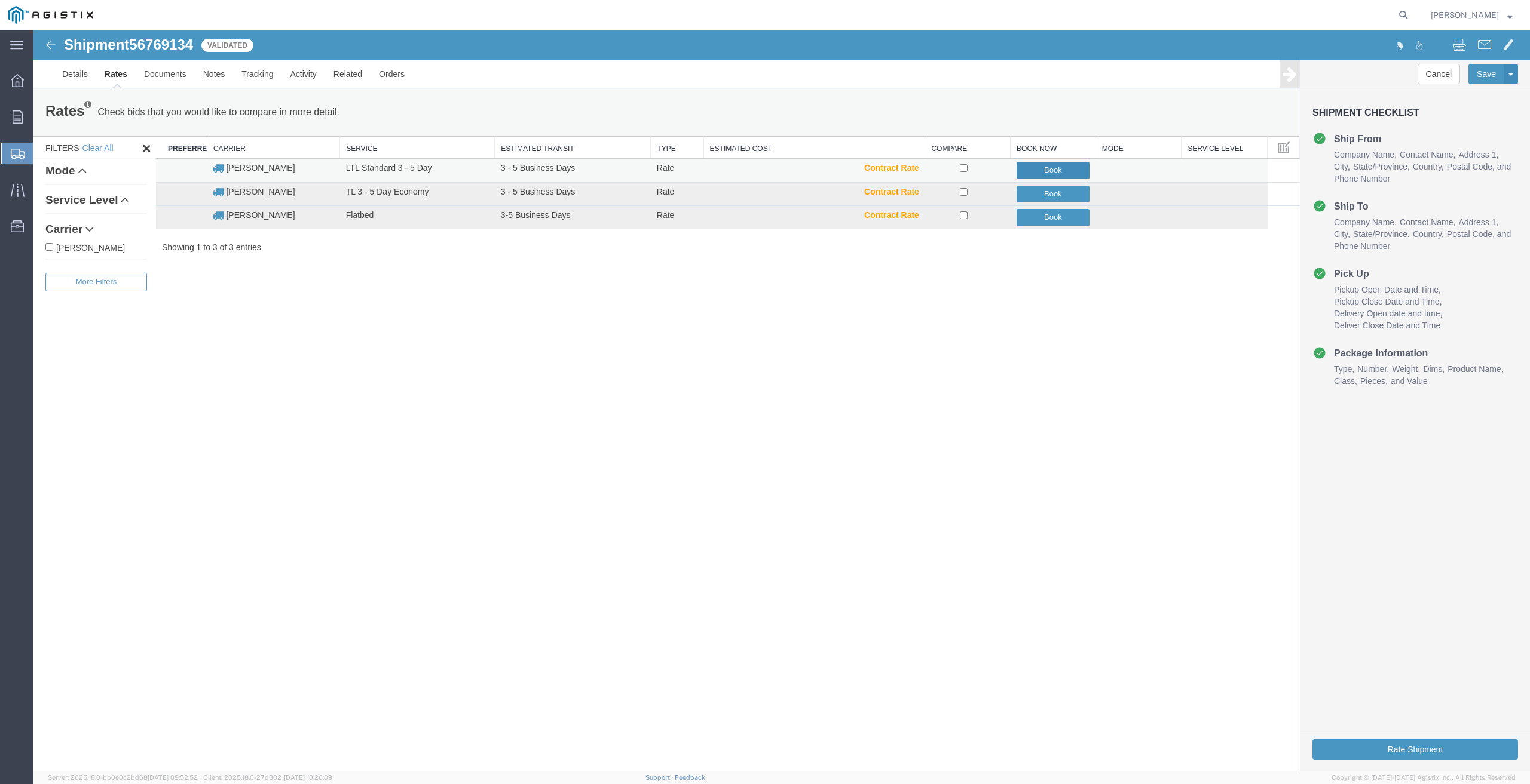
click at [1052, 169] on button "Book" at bounding box center [1053, 171] width 74 height 18
